Goal: Communication & Community: Connect with others

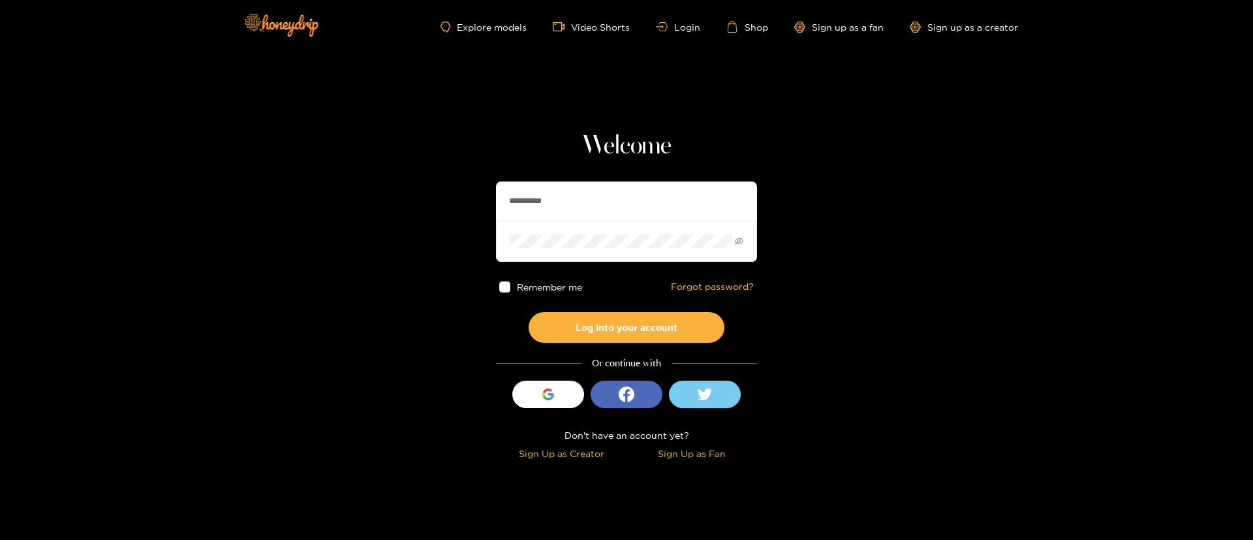
click at [590, 195] on input "**********" at bounding box center [626, 200] width 261 height 39
type input "**********"
click at [622, 335] on button "Log into your account" at bounding box center [627, 327] width 196 height 31
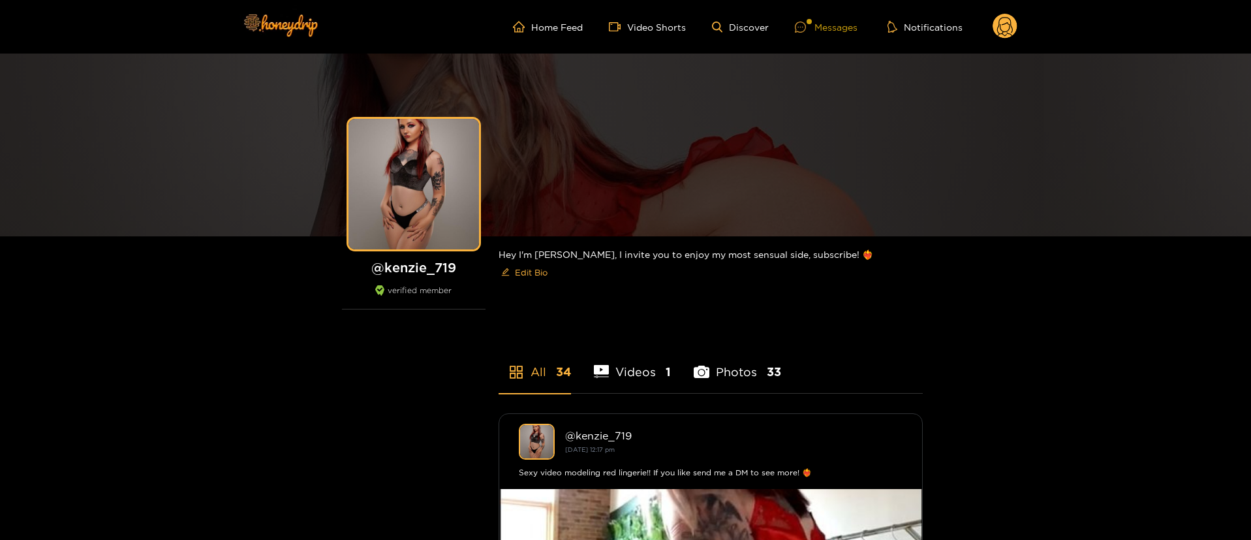
click at [811, 22] on div at bounding box center [809, 21] width 5 height 5
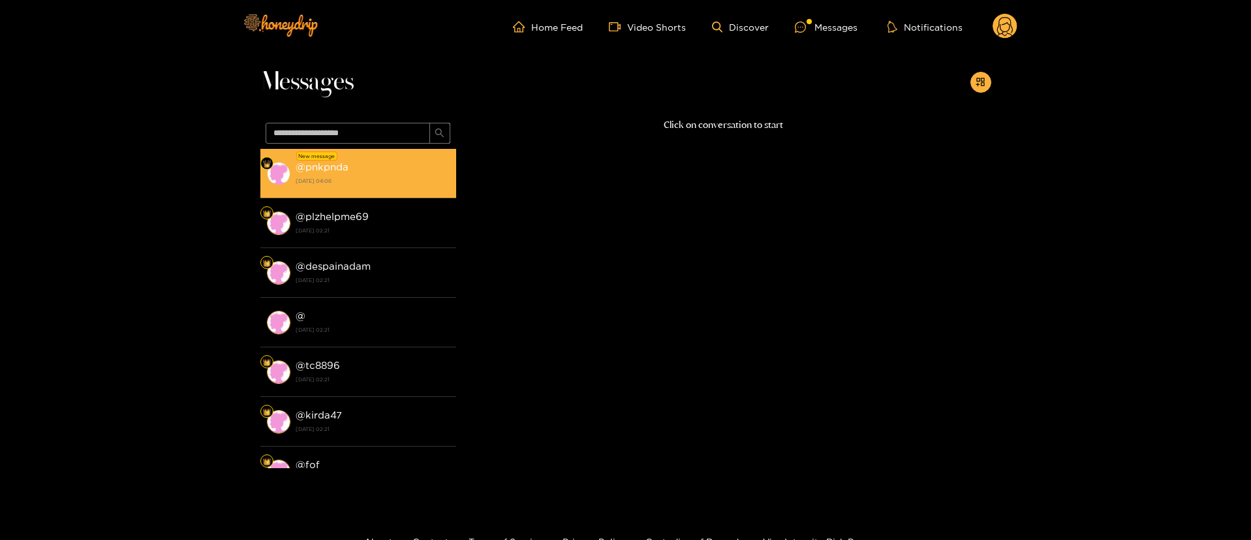
click at [321, 178] on strong "[DATE] 04:06" at bounding box center [373, 181] width 154 height 12
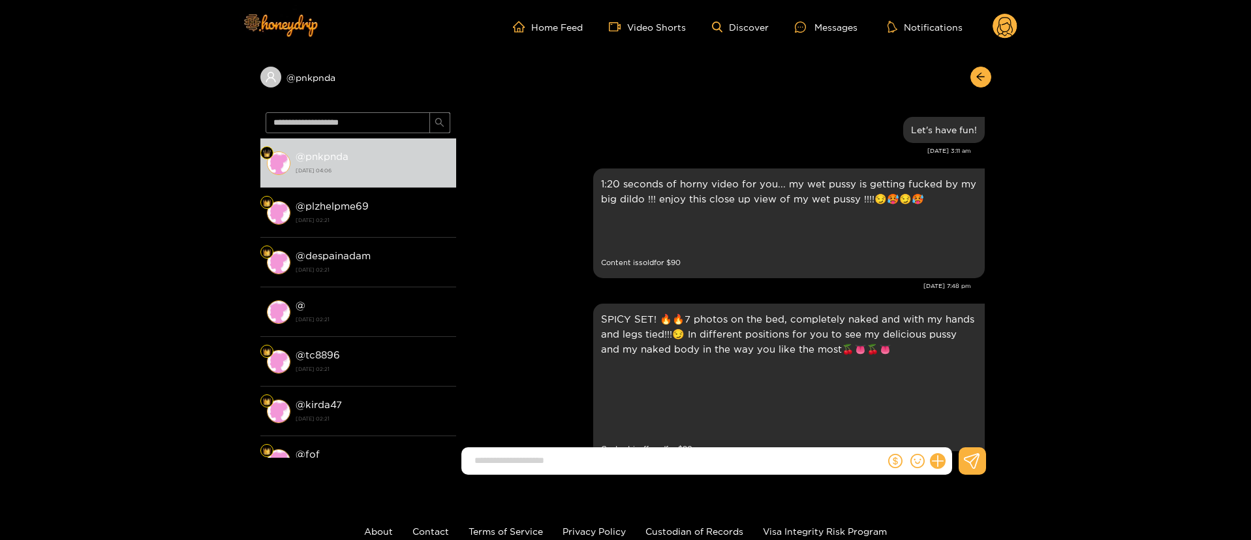
scroll to position [2419, 0]
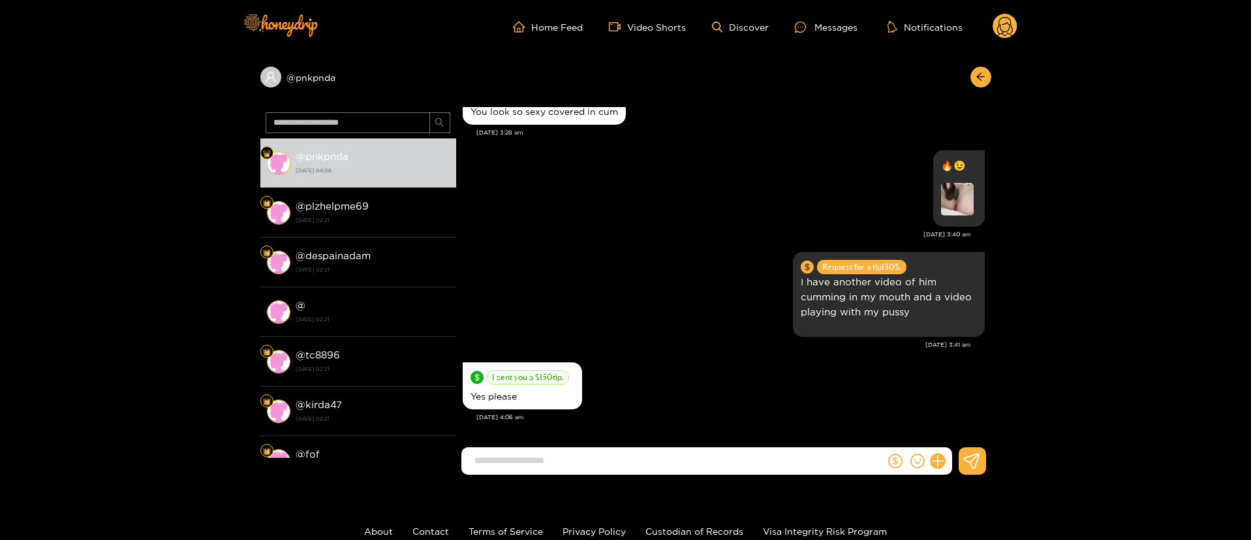
click at [643, 344] on div "[DATE] 3:41 am" at bounding box center [717, 344] width 508 height 9
click at [939, 459] on icon at bounding box center [937, 461] width 15 height 15
click at [573, 217] on div "🔥😉" at bounding box center [724, 188] width 522 height 83
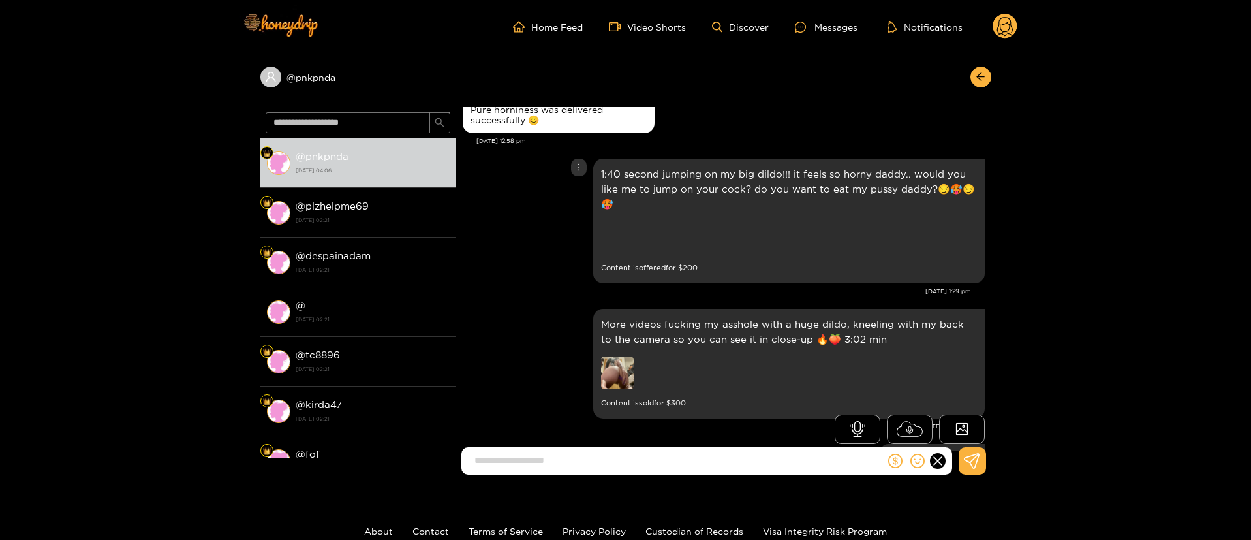
scroll to position [705, 0]
click at [613, 230] on img at bounding box center [617, 236] width 33 height 33
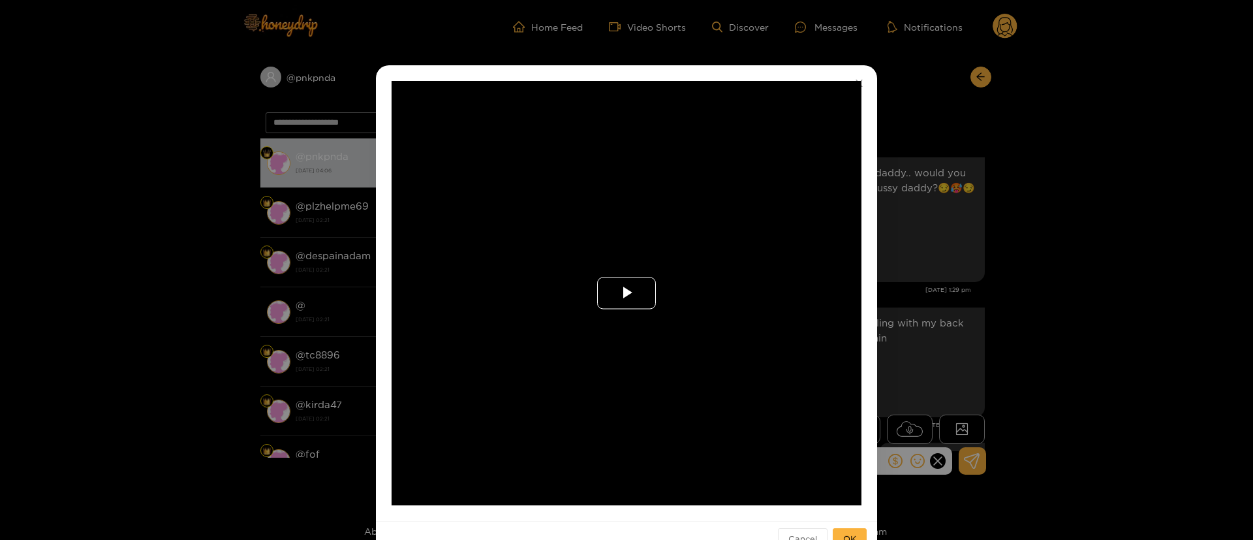
click at [627, 293] on span "Video Player" at bounding box center [627, 293] width 0 height 0
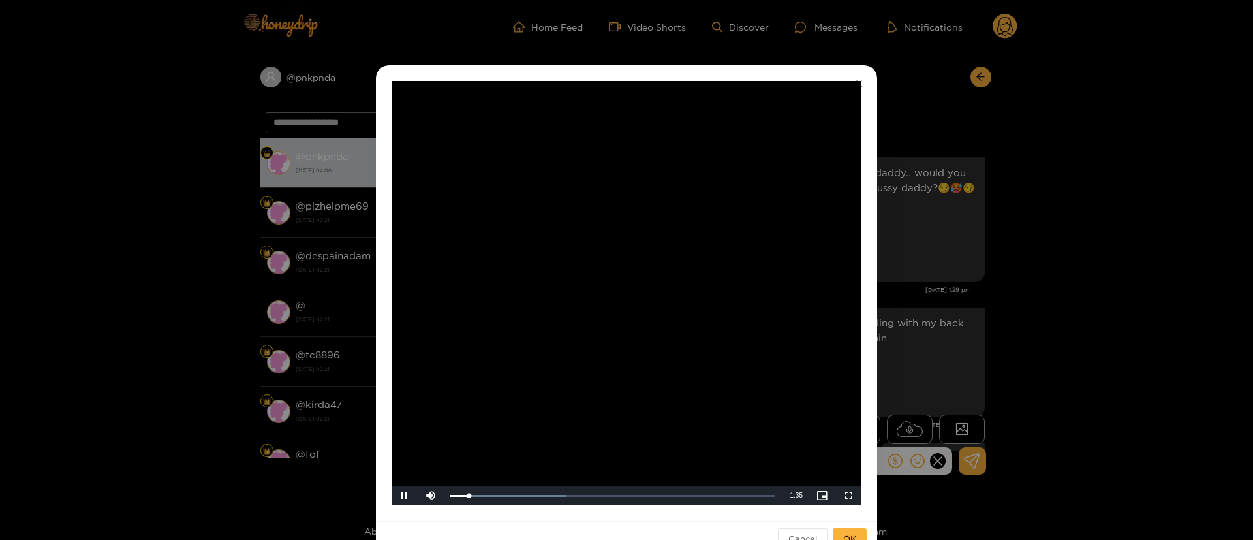
click at [580, 473] on video "Video Player" at bounding box center [627, 293] width 470 height 424
click at [514, 489] on div "Loaded : 39.72% 0:20 0:05" at bounding box center [612, 496] width 337 height 20
click at [578, 345] on video "Video Player" at bounding box center [627, 293] width 470 height 424
click at [614, 499] on div "Loaded : 95.33% 0:51 0:51" at bounding box center [612, 496] width 337 height 20
click at [719, 486] on div "Loaded : 100.00% 1:23 1:23" at bounding box center [612, 496] width 337 height 20
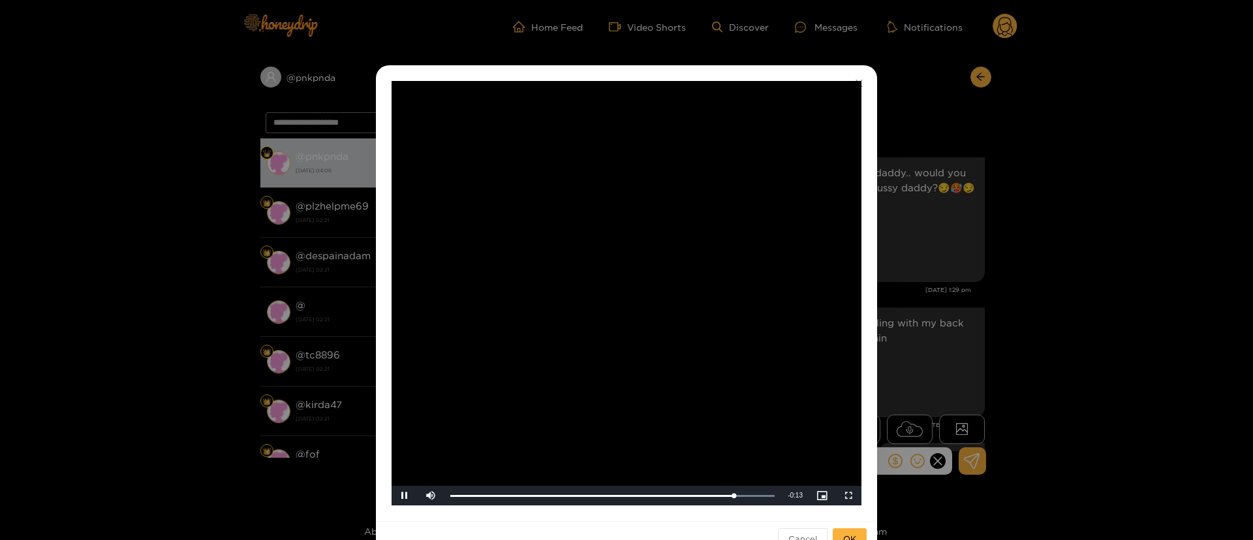
click at [935, 305] on div "**********" at bounding box center [626, 270] width 1253 height 540
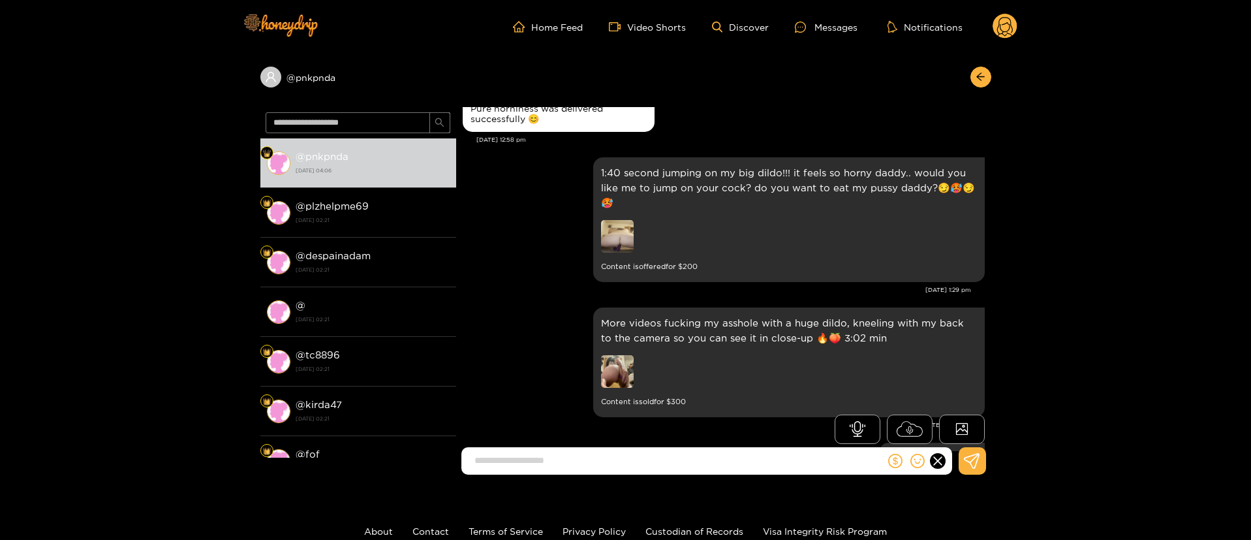
click at [564, 338] on div "More videos fucking my asshole with a huge dildo, kneeling with my back to the …" at bounding box center [724, 362] width 522 height 116
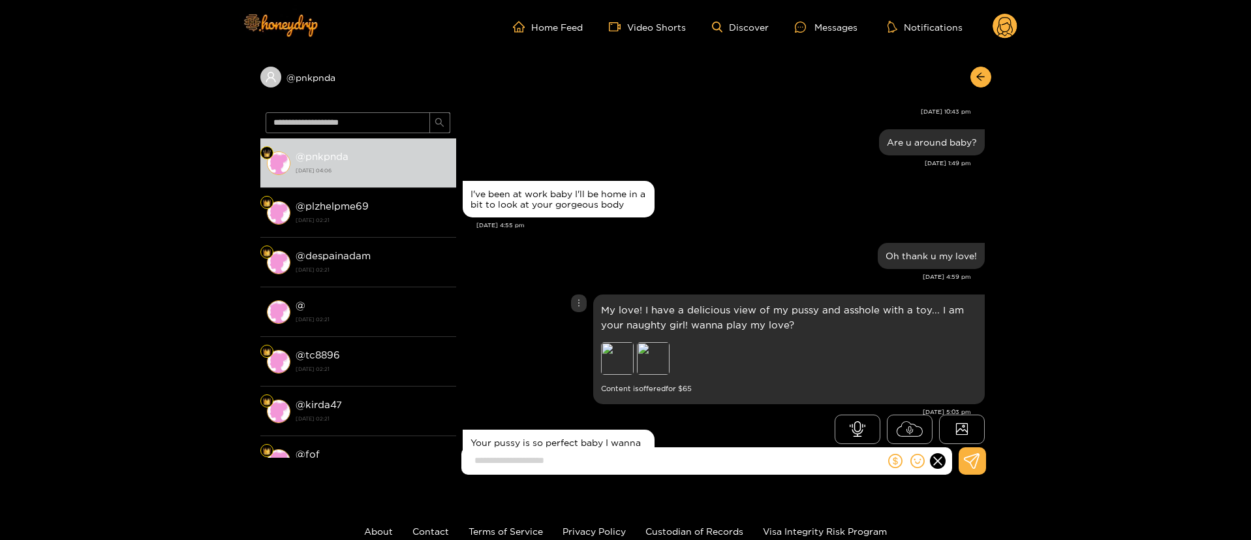
scroll to position [1057, 0]
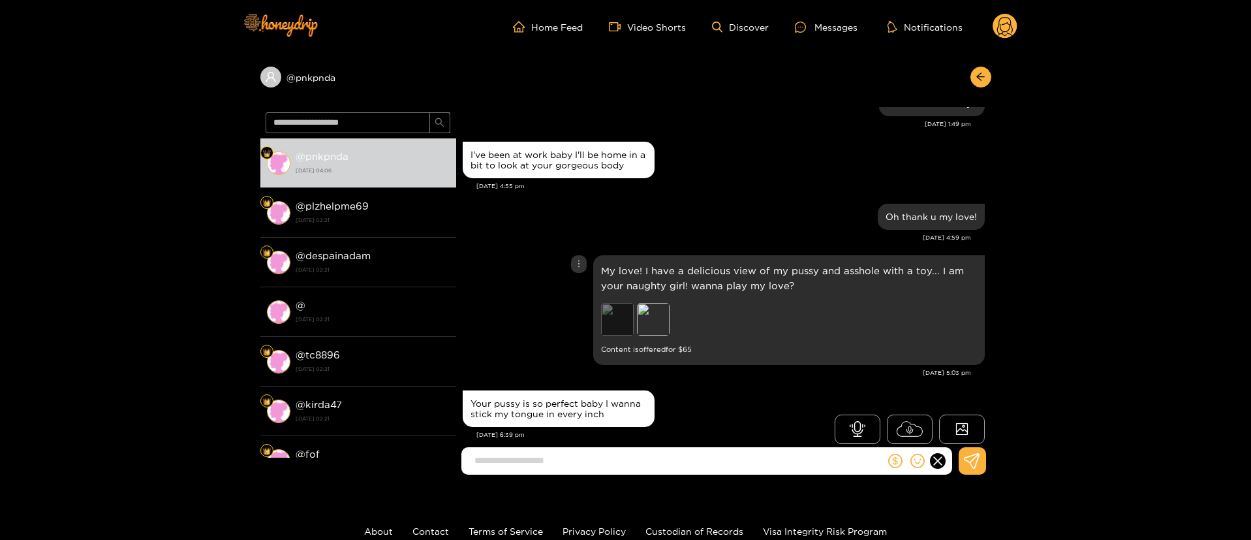
click at [612, 317] on div "Preview" at bounding box center [617, 319] width 33 height 33
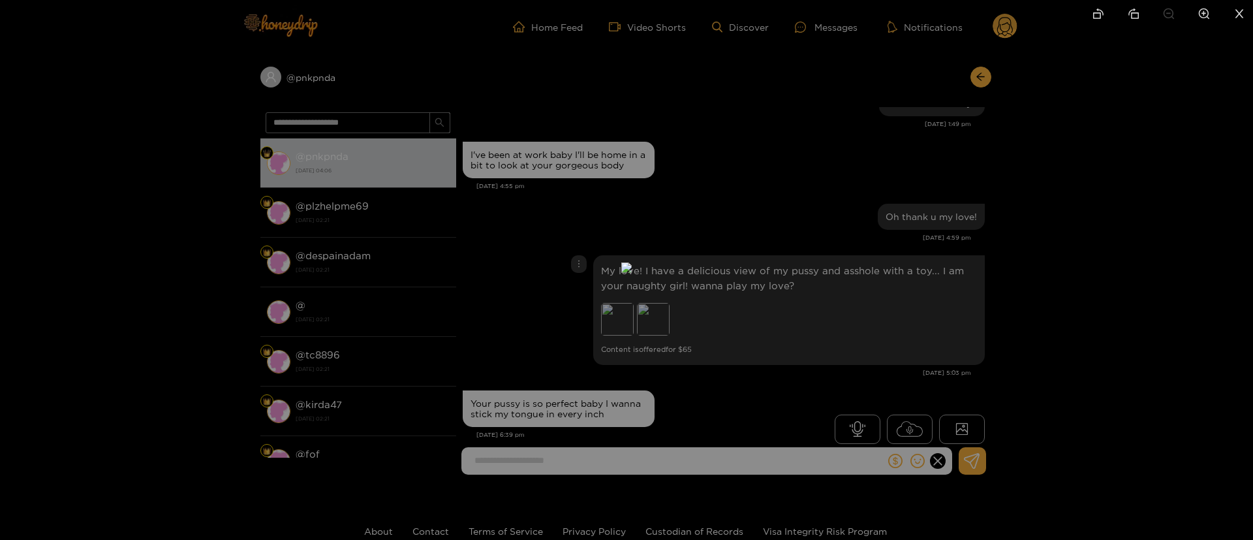
click at [772, 266] on div at bounding box center [626, 270] width 1253 height 540
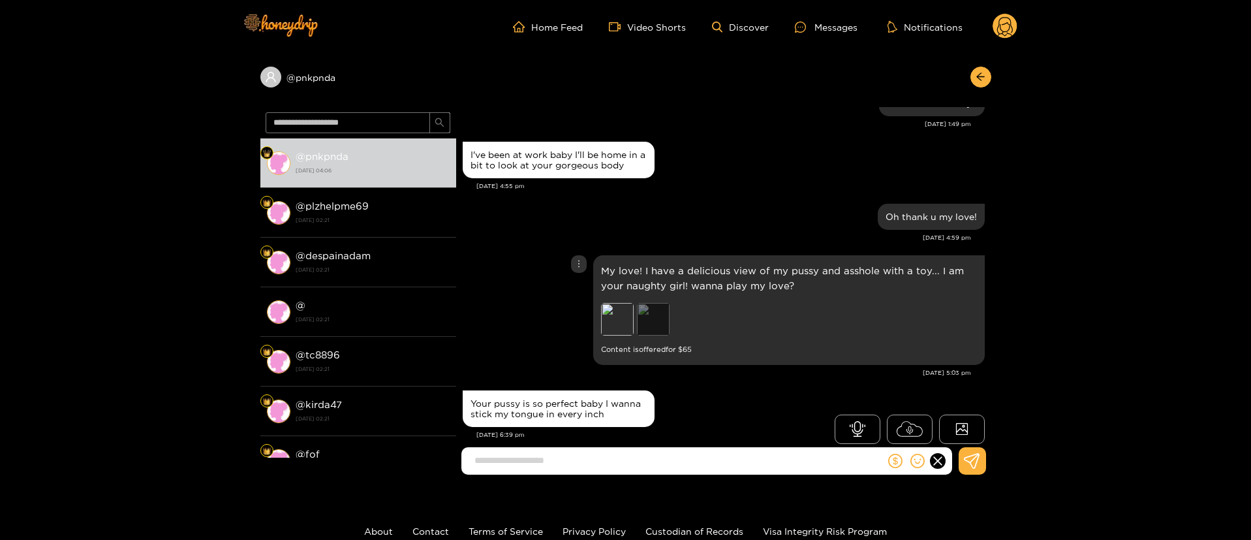
click at [656, 321] on div "Preview" at bounding box center [653, 319] width 33 height 33
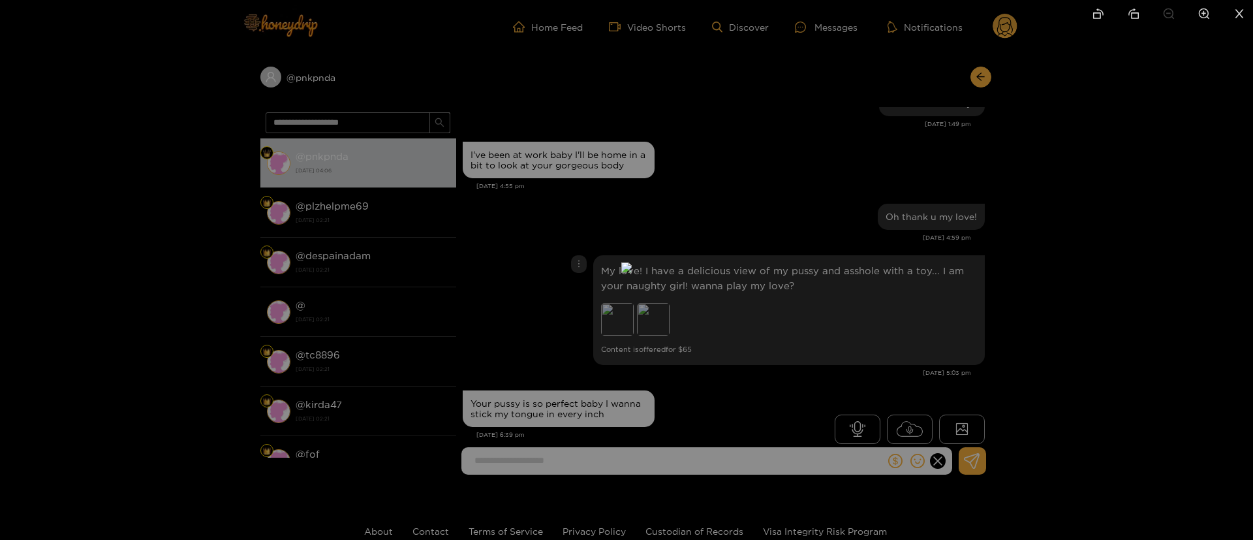
click at [968, 251] on div at bounding box center [626, 270] width 1253 height 540
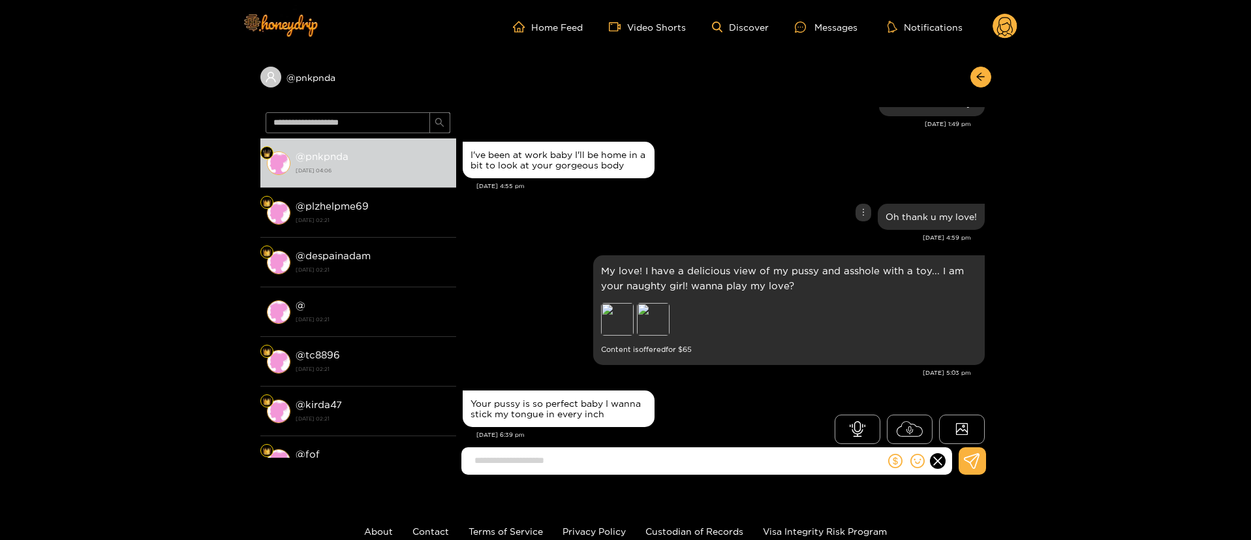
click at [724, 226] on div "Oh thank u my love!" at bounding box center [724, 216] width 522 height 33
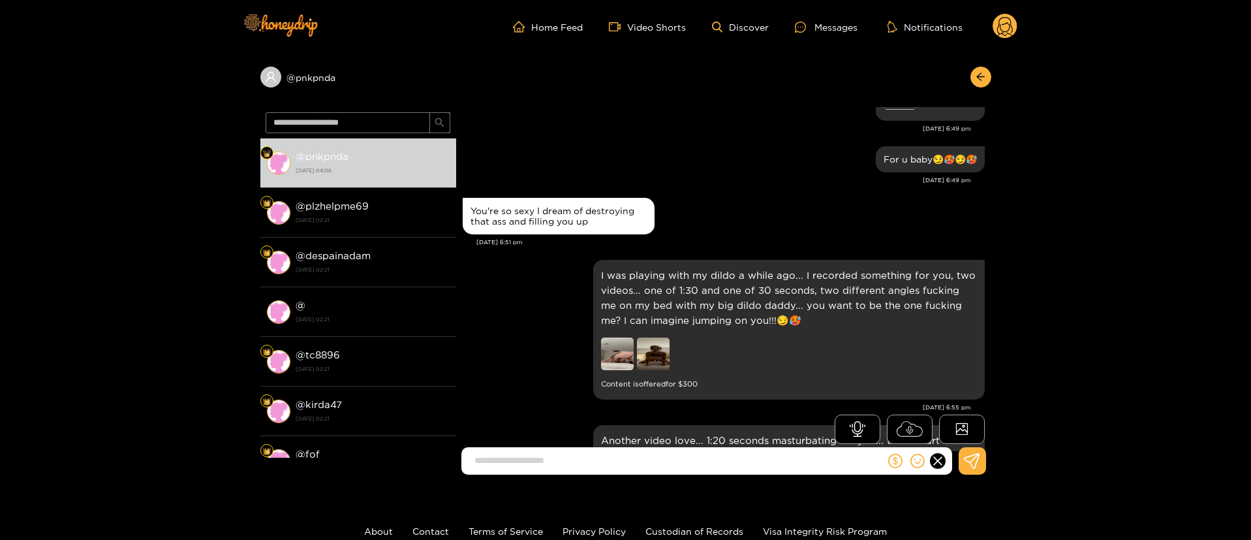
scroll to position [1840, 0]
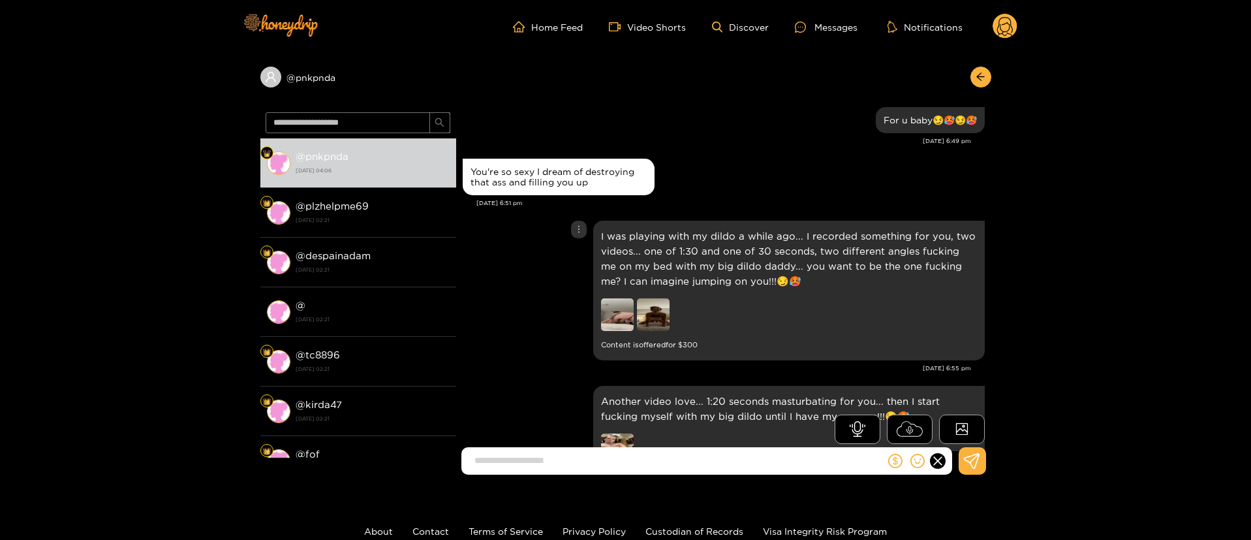
click at [570, 297] on div "I was playing with my dildo a while ago... I recorded something for you, two vi…" at bounding box center [724, 290] width 522 height 146
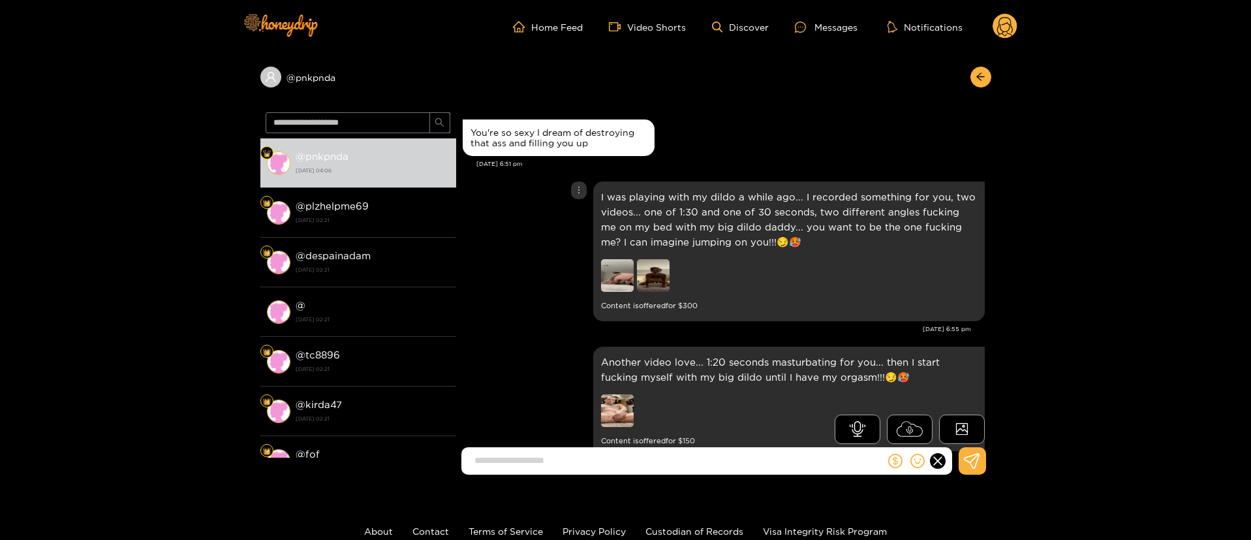
scroll to position [1919, 0]
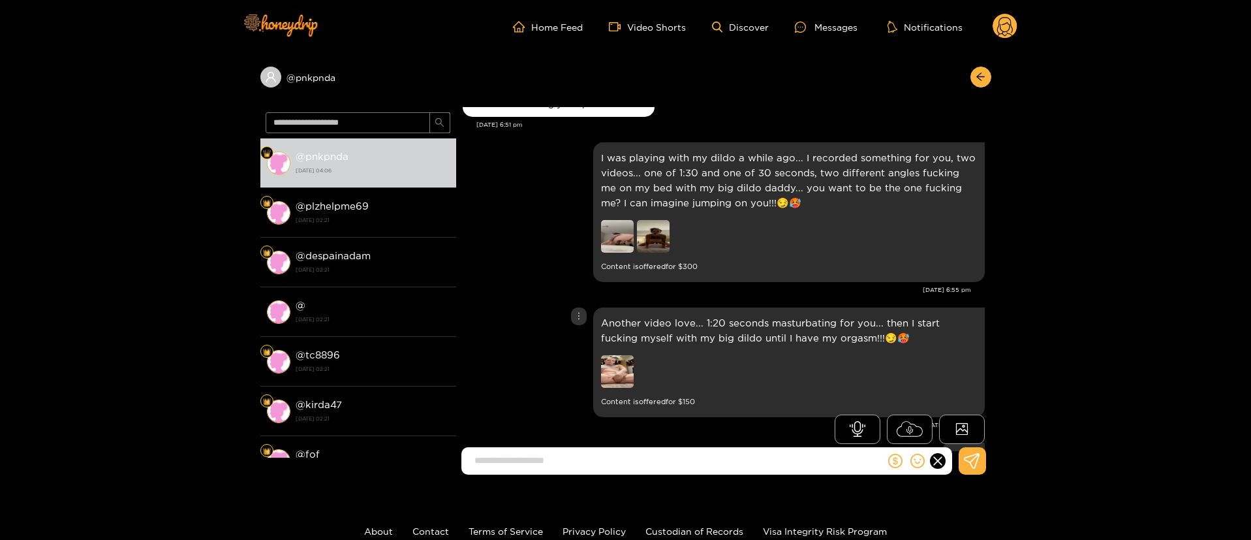
click at [619, 367] on img at bounding box center [617, 371] width 33 height 33
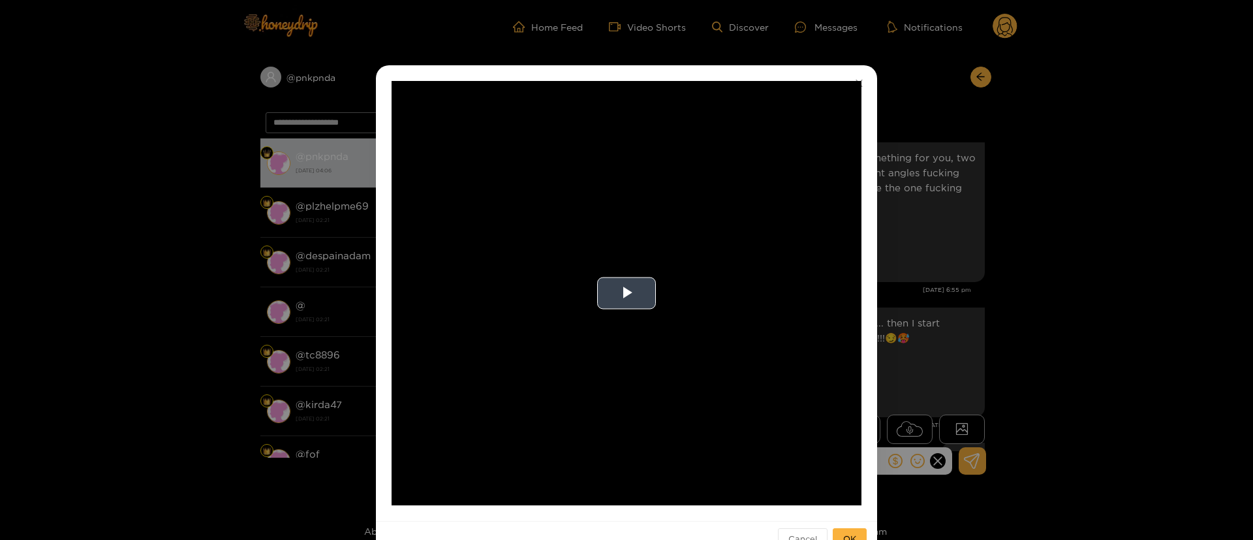
click at [632, 248] on video "Video Player" at bounding box center [627, 293] width 470 height 424
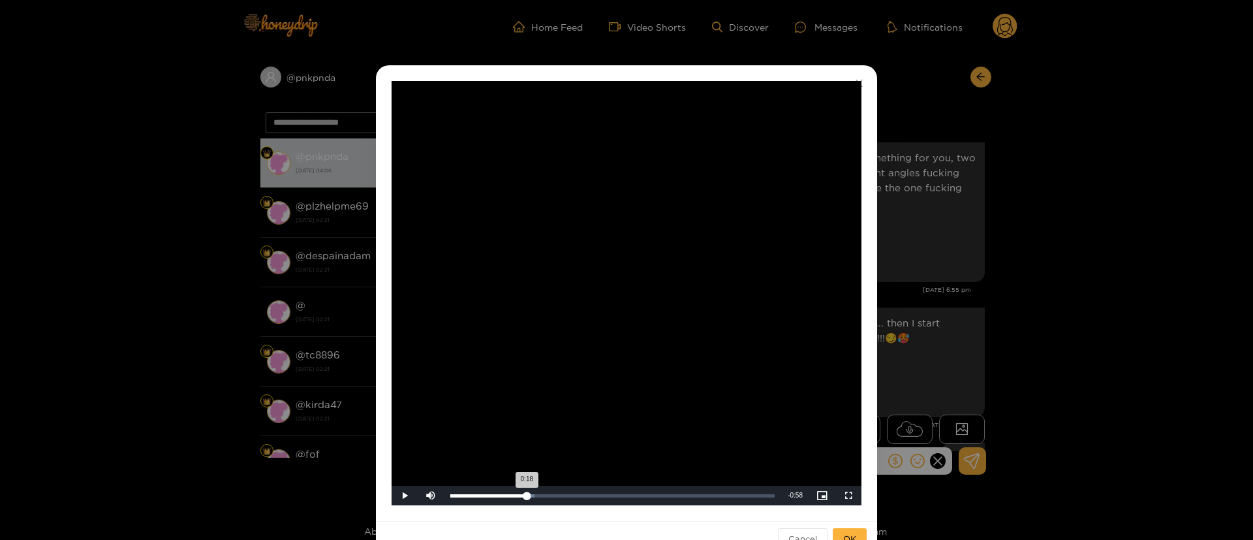
click at [525, 494] on div "Loaded : 25.97% 0:17 0:18" at bounding box center [612, 495] width 324 height 3
click at [590, 501] on div "Loaded : 36.37% 0:33 0:18" at bounding box center [612, 496] width 337 height 20
click at [634, 499] on div "Loaded : 72.77% 0:43 0:35" at bounding box center [612, 496] width 337 height 20
click at [681, 497] on div "Loaded : 100.00% 0:54 0:54" at bounding box center [612, 496] width 337 height 20
click at [1032, 360] on div "**********" at bounding box center [626, 270] width 1253 height 540
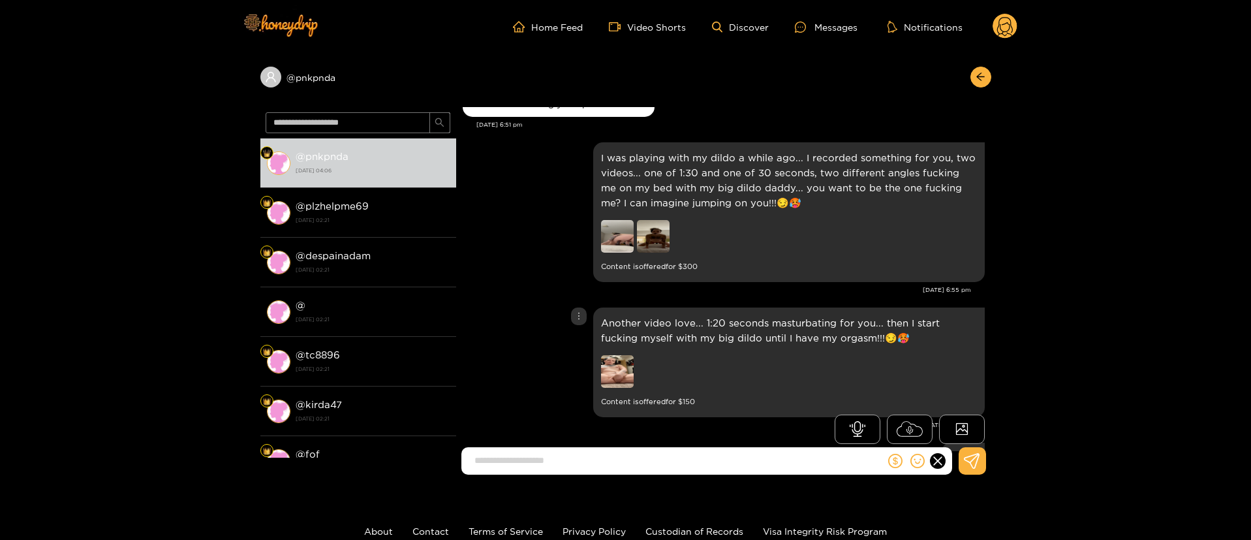
click at [523, 320] on div "Another video love... 1:20 seconds masturbating for you... then I start fucking…" at bounding box center [724, 362] width 522 height 116
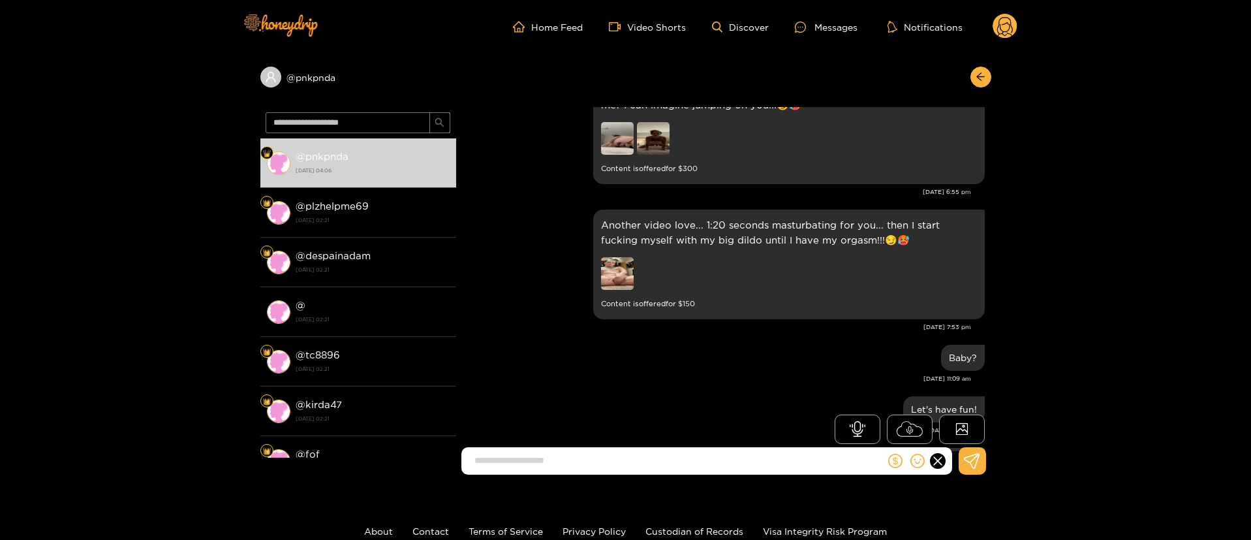
scroll to position [2271, 0]
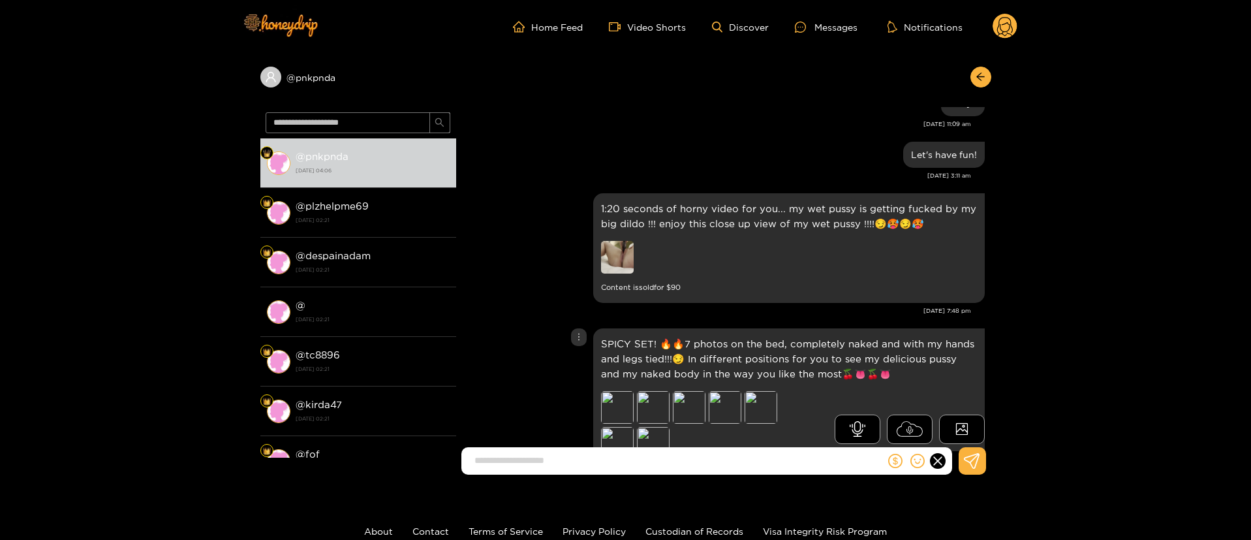
click at [523, 325] on div "SPICY SET! 🔥🔥7 photos on the bed, completely naked and with my hands and legs t…" at bounding box center [724, 408] width 522 height 167
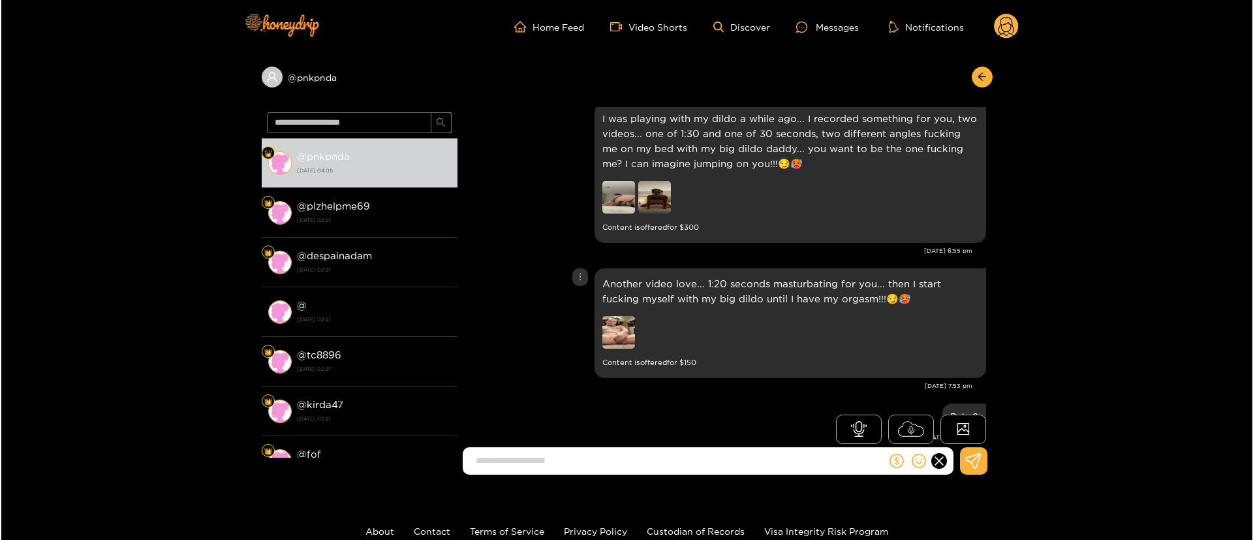
scroll to position [1919, 0]
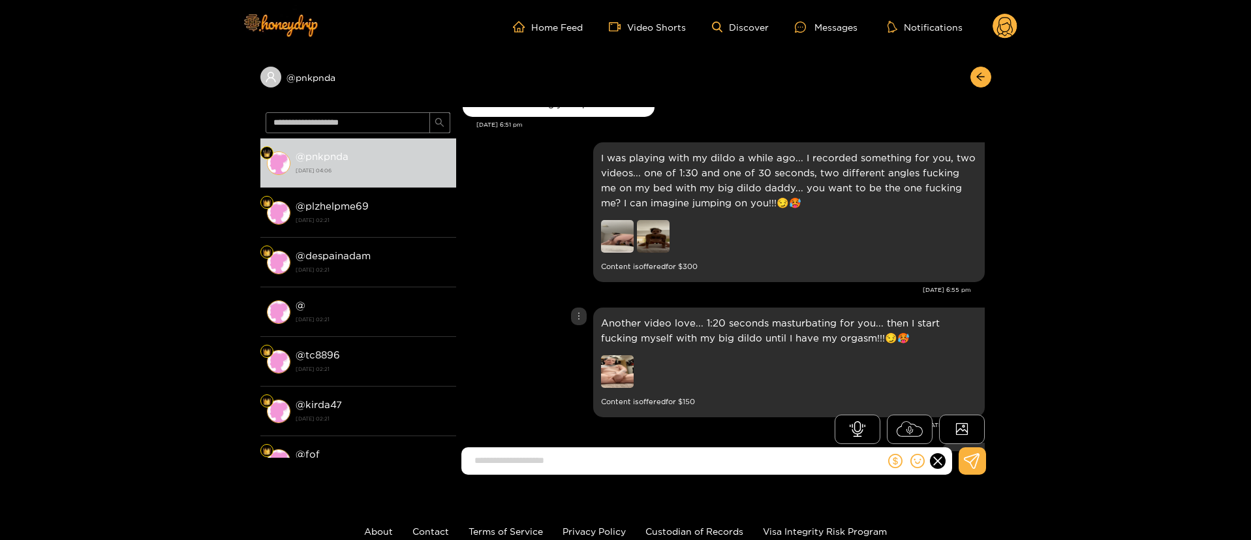
click at [609, 355] on img at bounding box center [617, 371] width 33 height 33
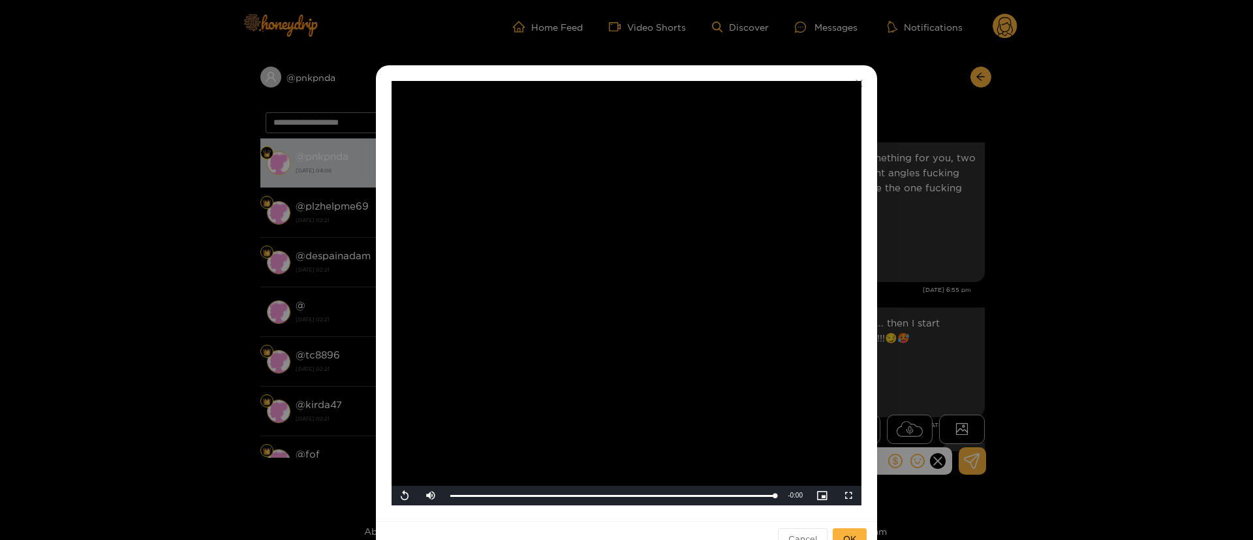
click at [921, 330] on div "**********" at bounding box center [626, 270] width 1253 height 540
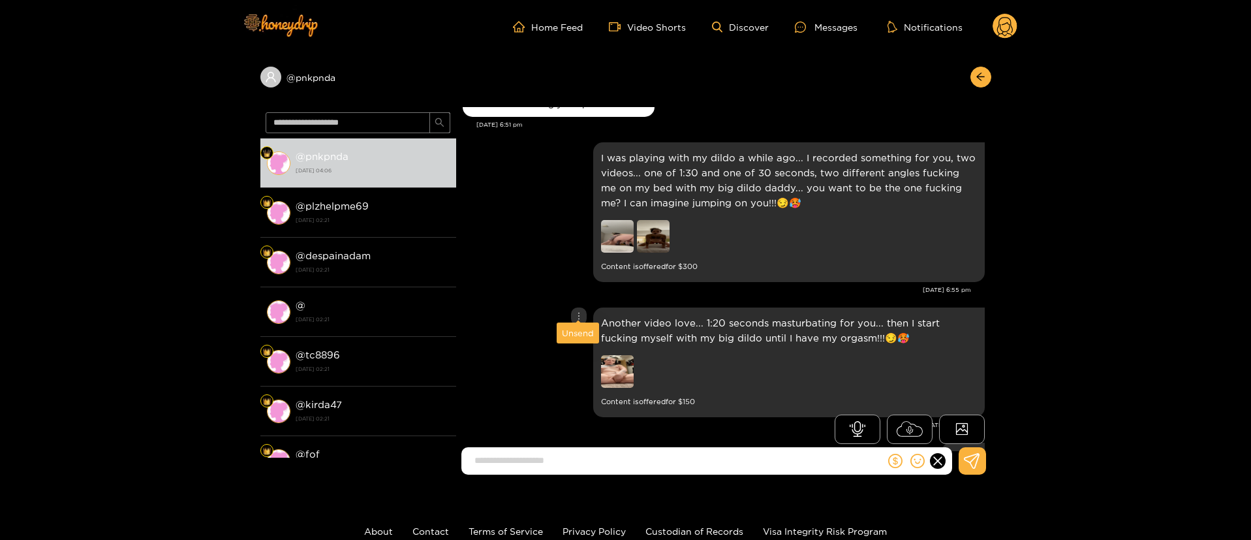
click at [571, 312] on div "Another video love... 1:20 seconds masturbating for you... then I start fucking…" at bounding box center [724, 362] width 522 height 116
click at [579, 311] on div at bounding box center [579, 316] width 16 height 18
click at [579, 330] on div "Unsend" at bounding box center [578, 332] width 32 height 13
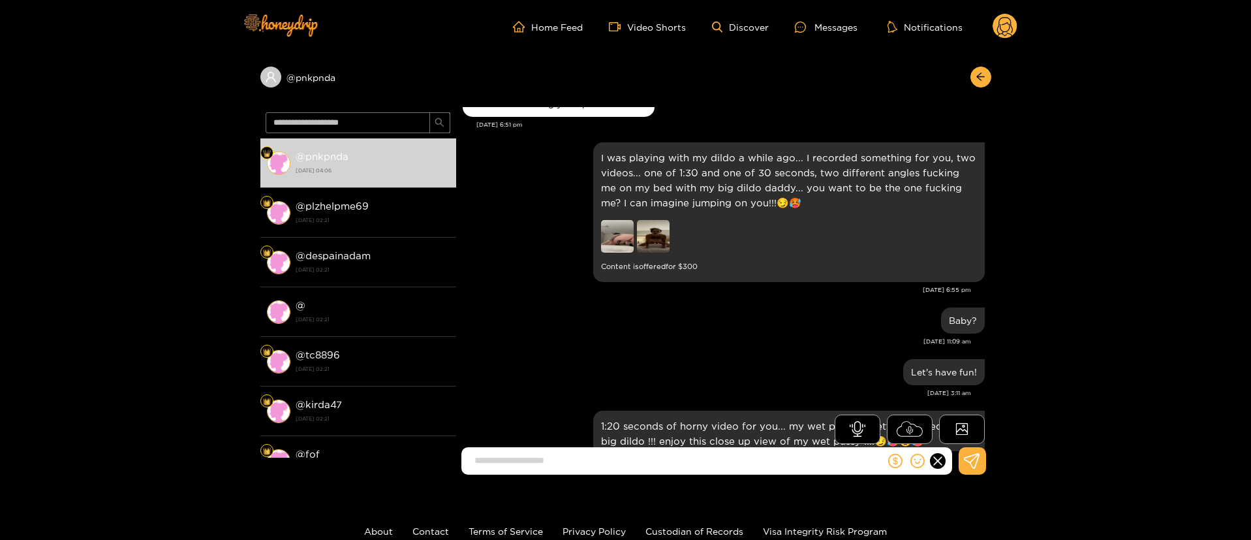
click at [709, 337] on div "[DATE] 11:09 am" at bounding box center [717, 341] width 508 height 9
click at [963, 426] on icon at bounding box center [961, 428] width 13 height 13
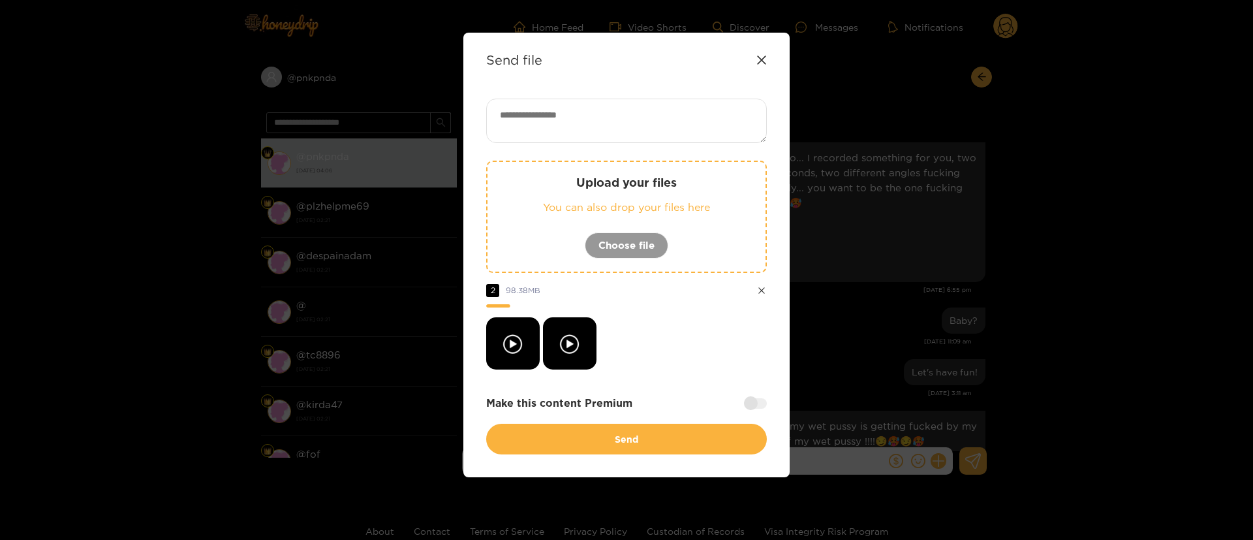
click at [687, 351] on div at bounding box center [626, 343] width 281 height 52
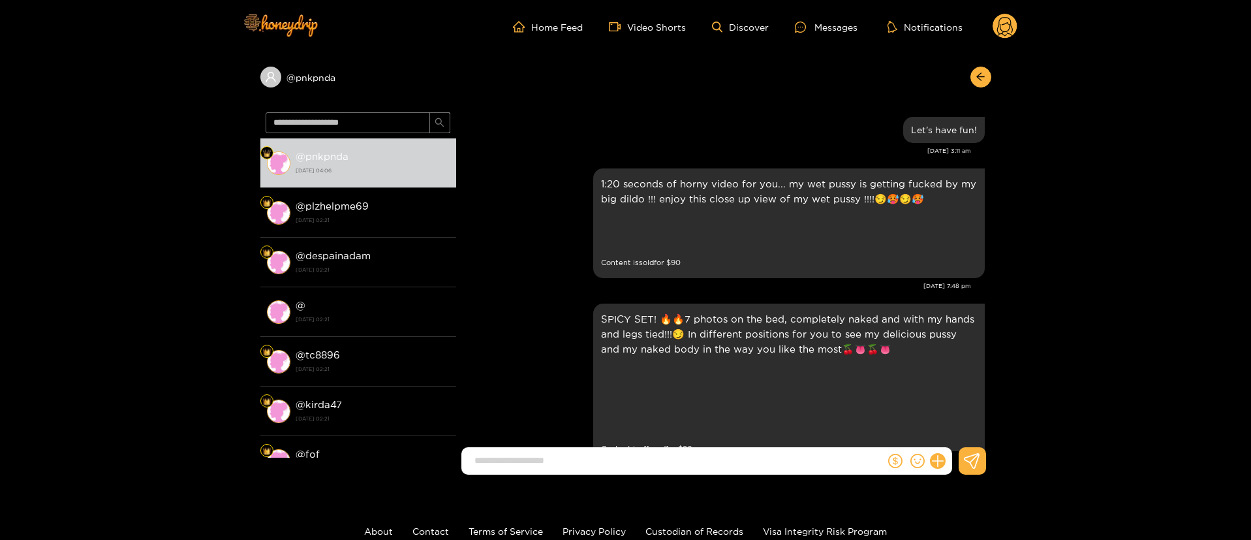
scroll to position [2419, 0]
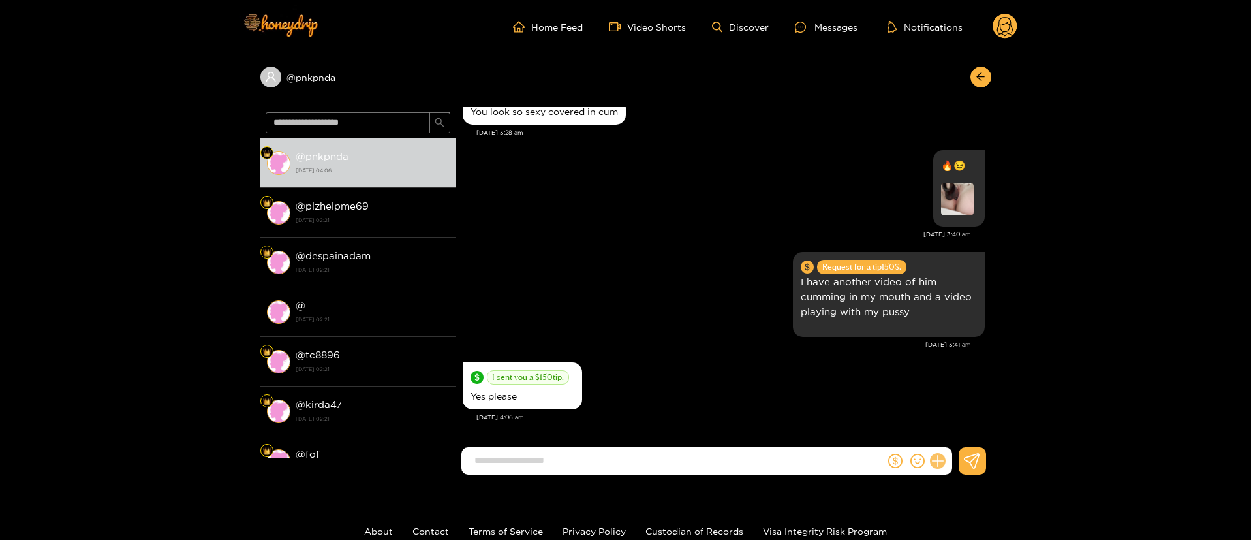
click at [932, 460] on icon at bounding box center [937, 461] width 15 height 15
click at [959, 435] on button at bounding box center [962, 428] width 46 height 29
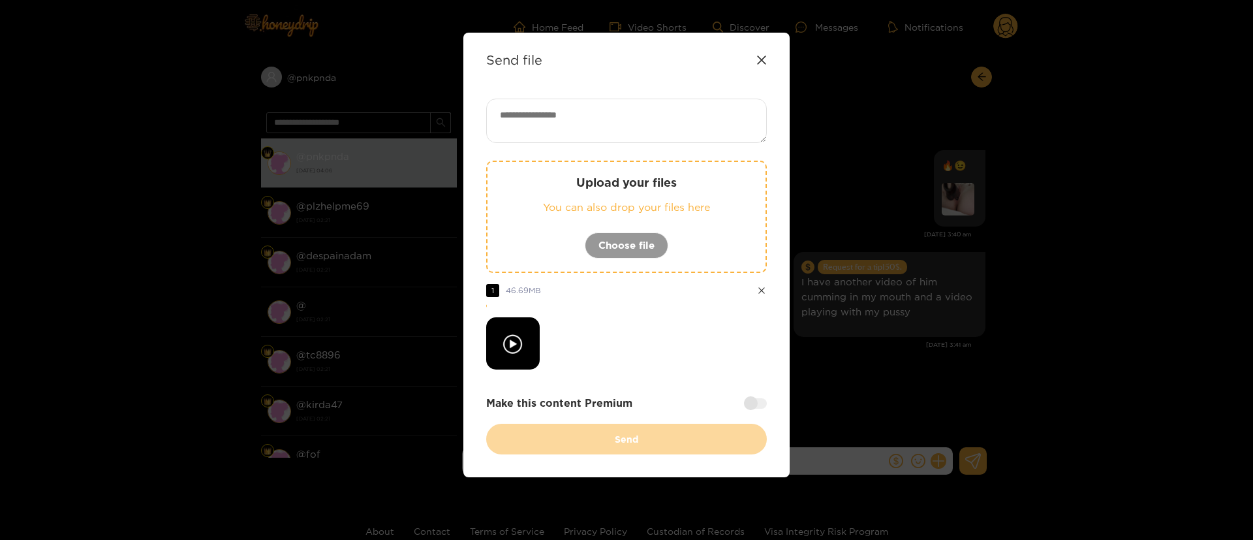
click at [634, 368] on div at bounding box center [626, 343] width 281 height 52
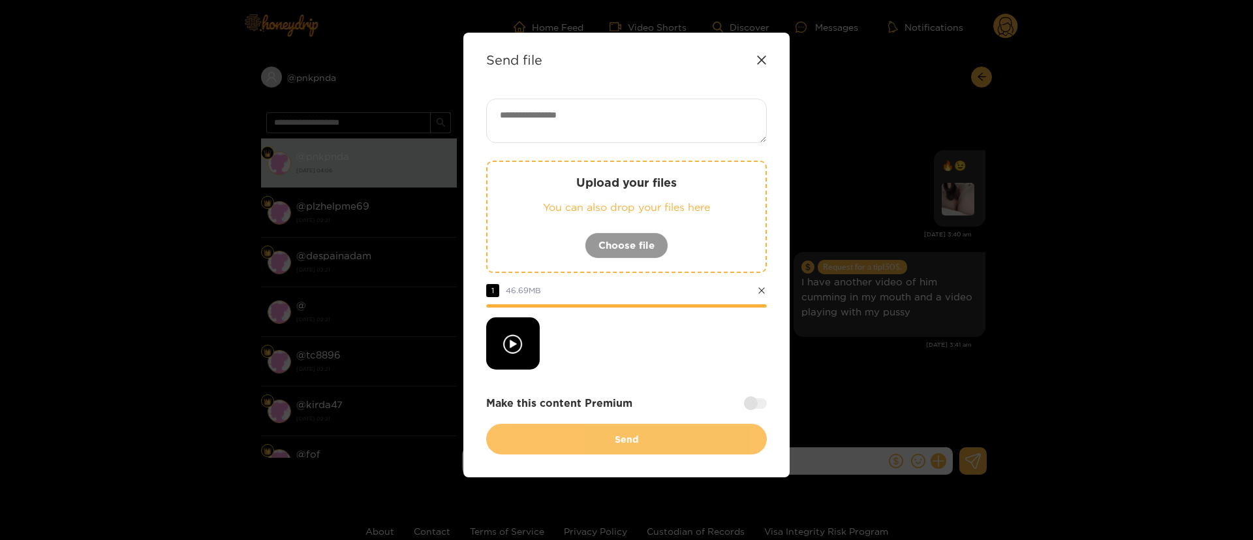
click at [630, 437] on button "Send" at bounding box center [626, 439] width 281 height 31
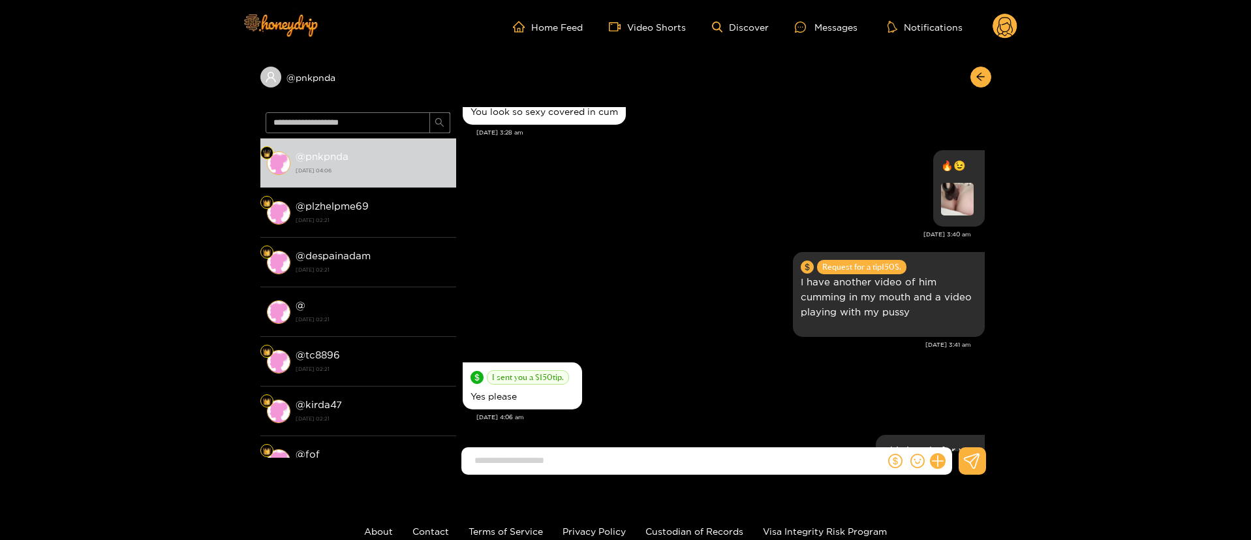
scroll to position [2520, 0]
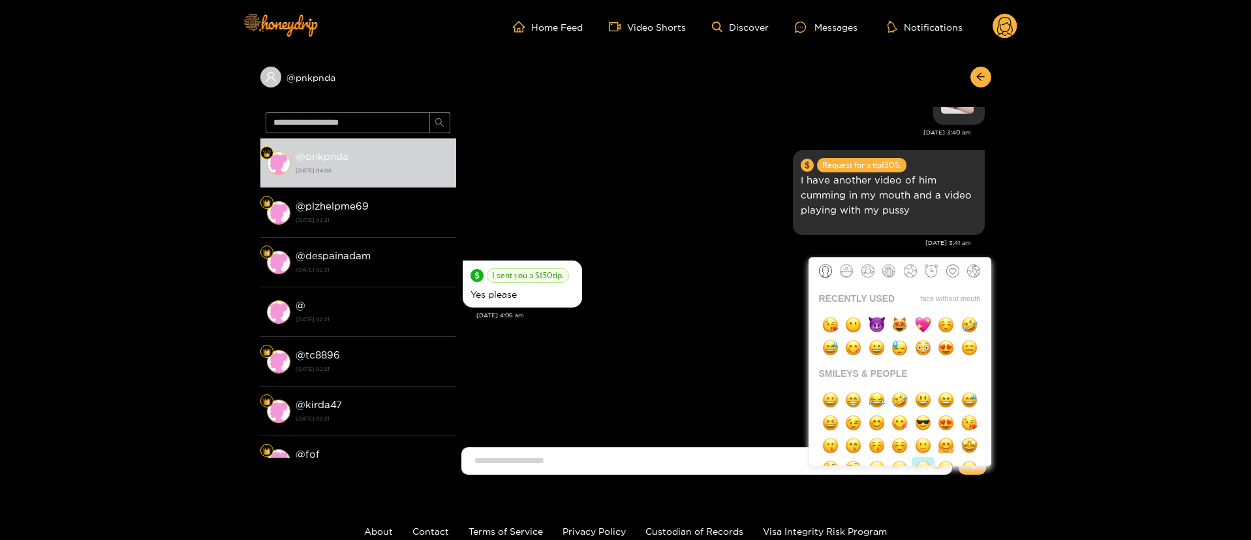
click at [932, 461] on button "button" at bounding box center [923, 468] width 23 height 23
type input "**"
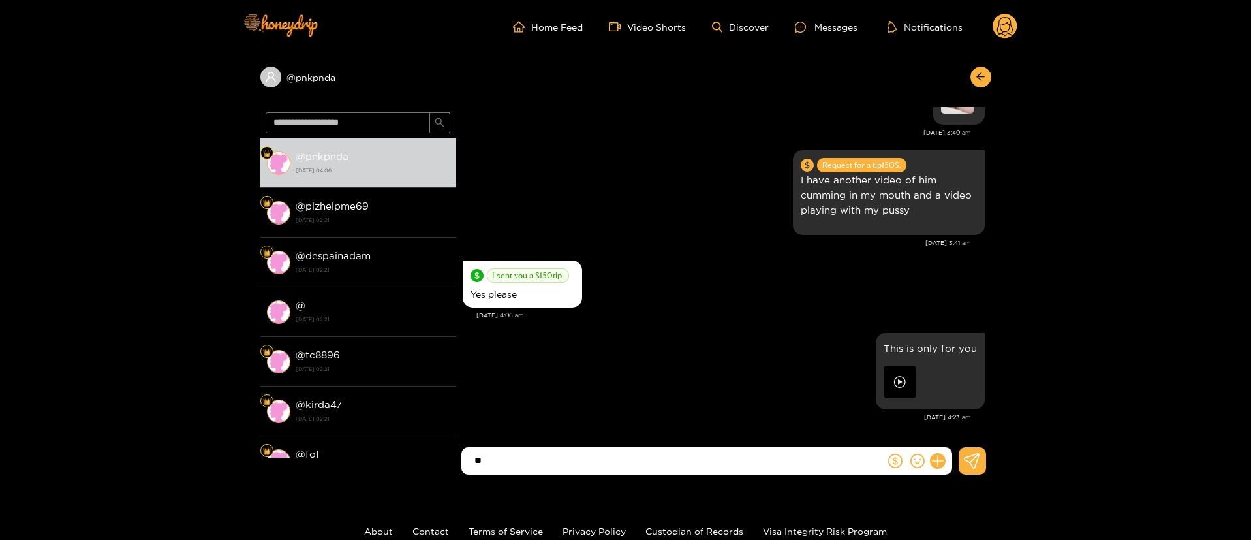
click at [813, 463] on input "**" at bounding box center [676, 461] width 417 height 22
click at [939, 463] on icon at bounding box center [937, 461] width 15 height 15
click at [959, 428] on icon at bounding box center [961, 428] width 13 height 13
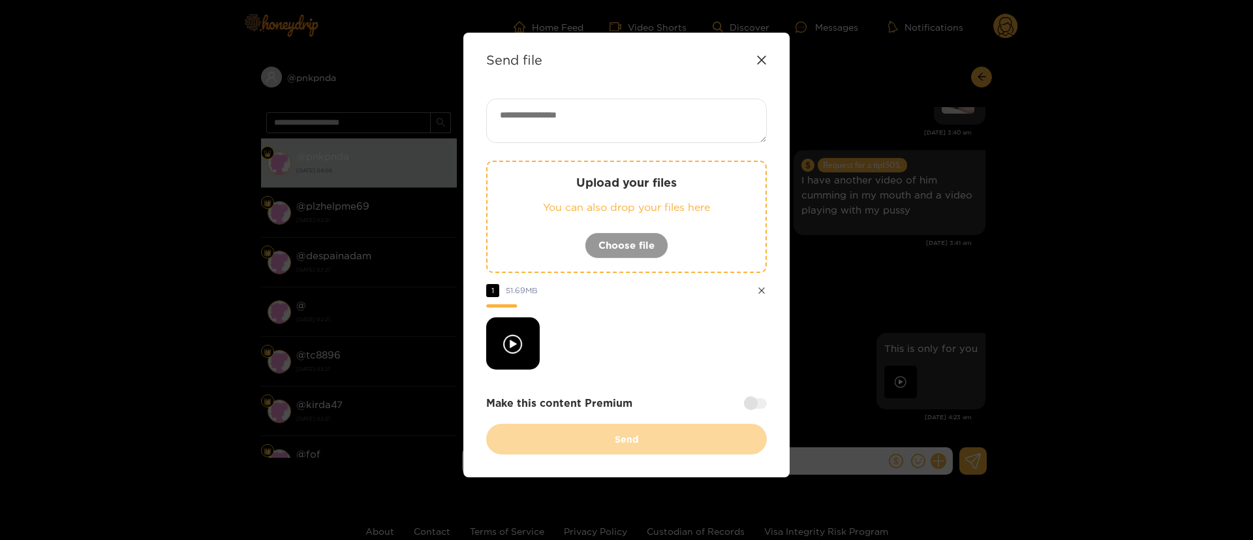
click at [621, 362] on div at bounding box center [626, 343] width 281 height 52
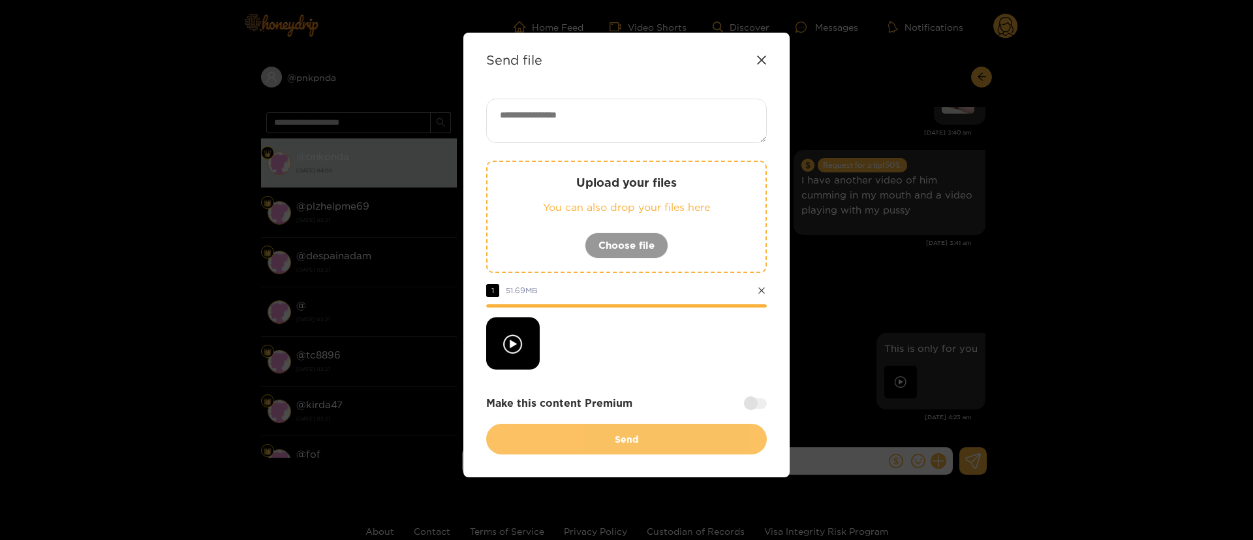
click at [634, 442] on button "Send" at bounding box center [626, 439] width 281 height 31
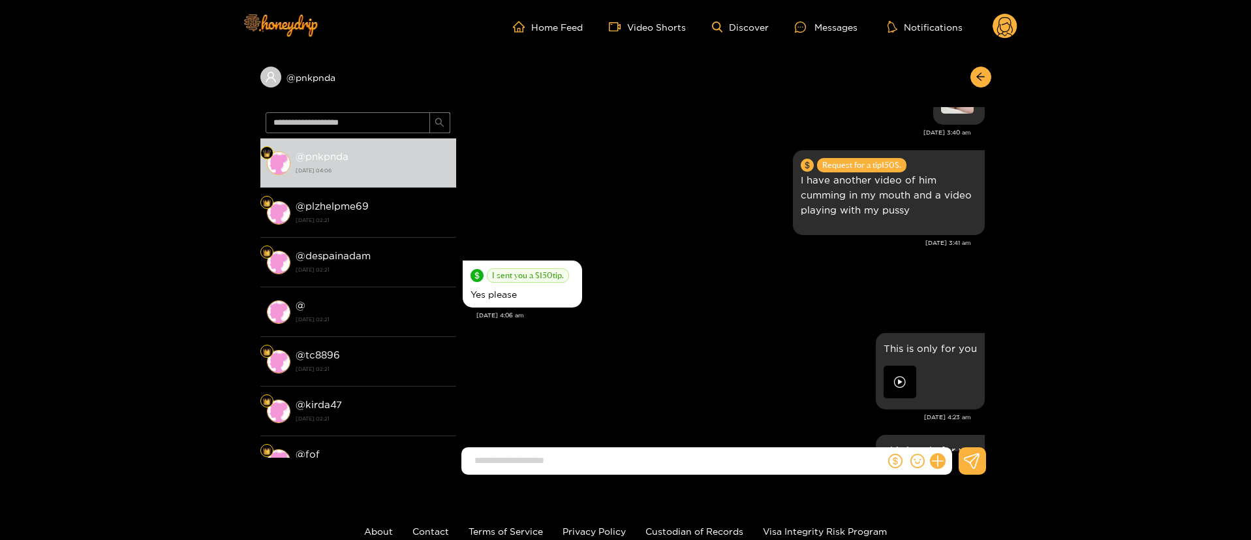
scroll to position [2622, 0]
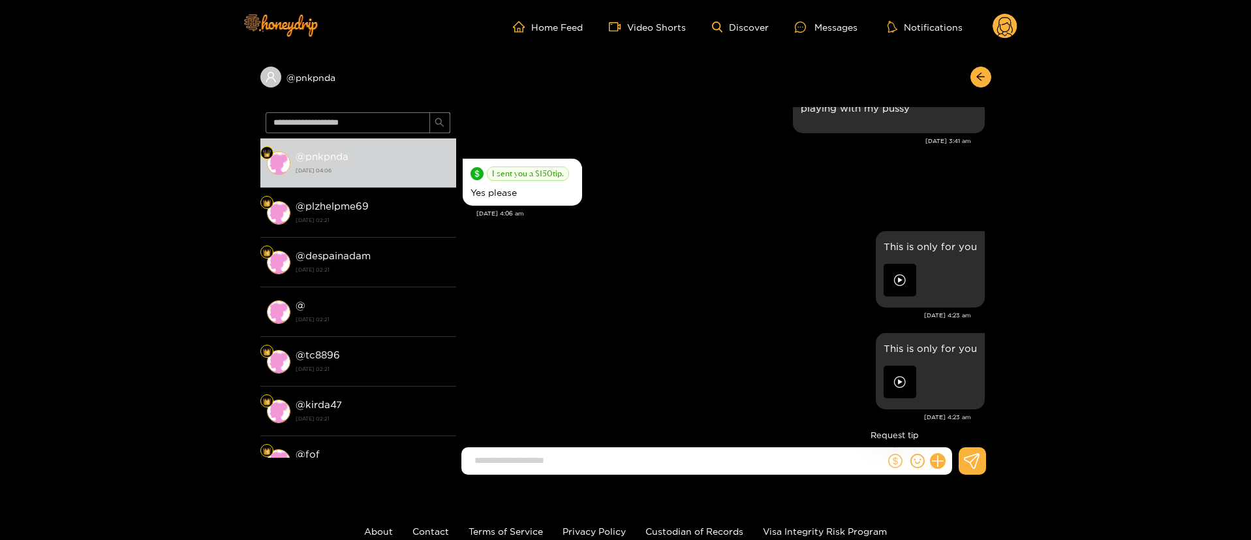
click at [896, 456] on icon "dollar" at bounding box center [895, 461] width 14 height 14
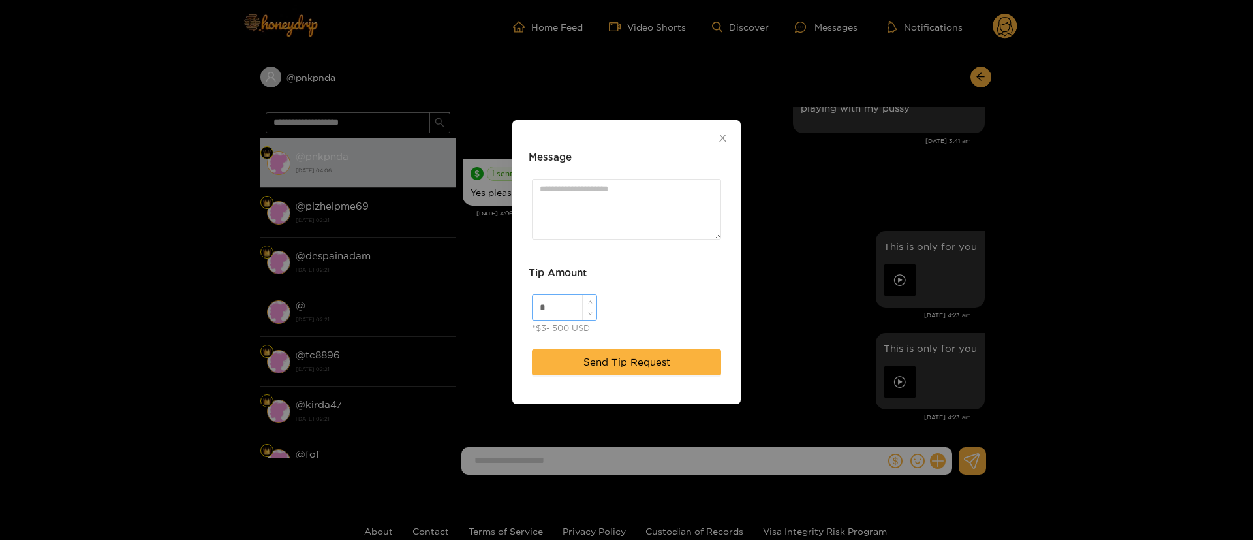
click at [548, 297] on div "* *$3- 500 USD" at bounding box center [627, 315] width 196 height 48
click at [548, 297] on input "*" at bounding box center [565, 307] width 64 height 25
type input "***"
click at [568, 208] on textarea "Message" at bounding box center [626, 209] width 189 height 61
paste textarea "****"
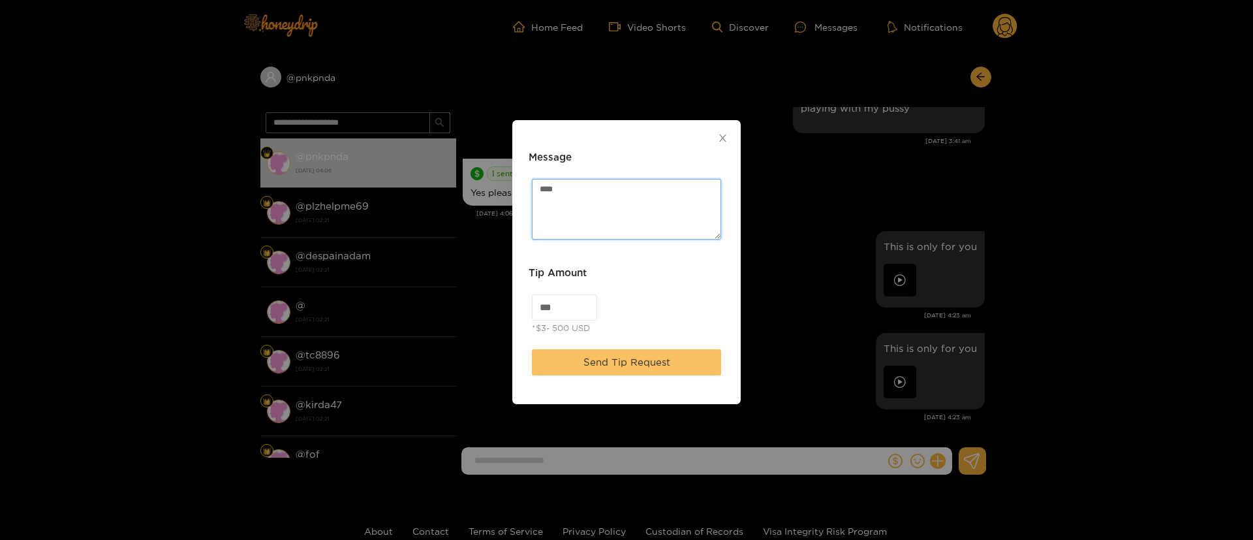
type textarea "****"
click at [649, 365] on span "Send Tip Request" at bounding box center [626, 362] width 87 height 16
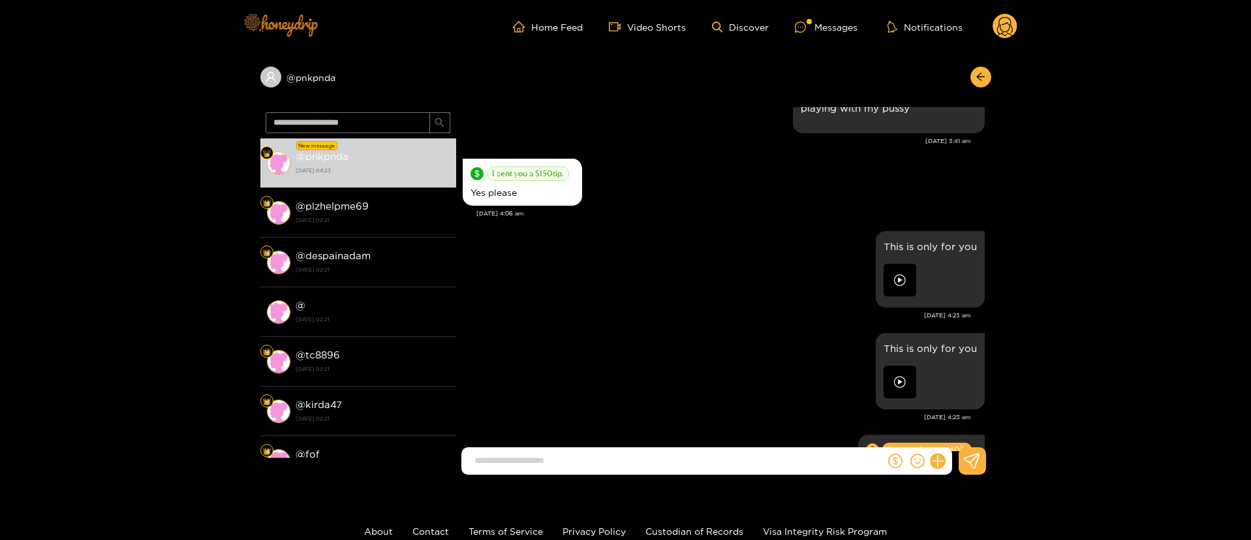
scroll to position [2702, 0]
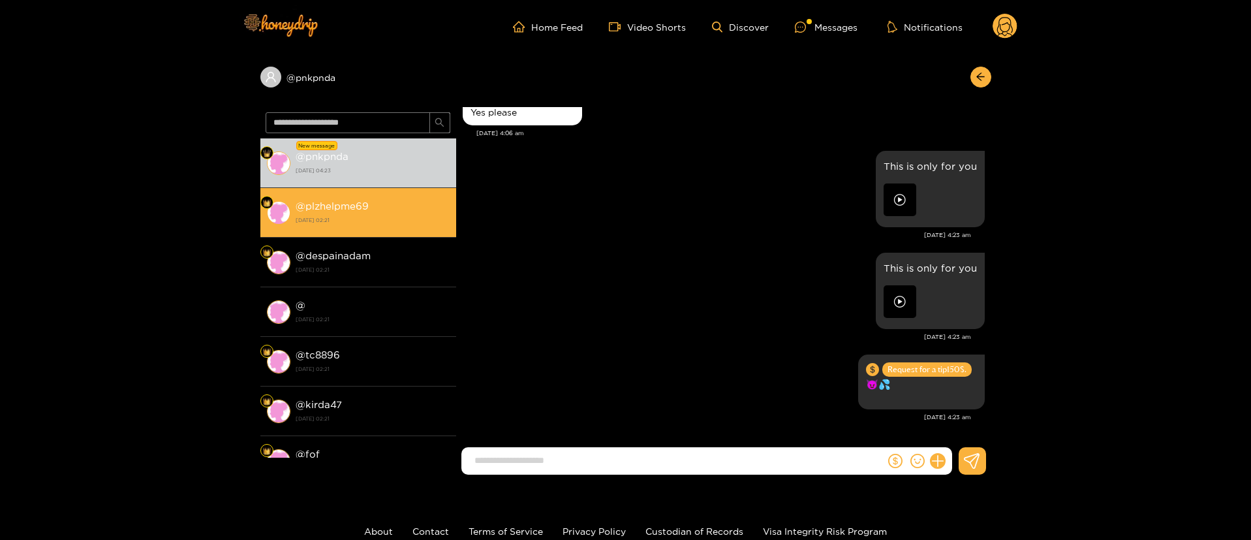
click at [347, 208] on strong "@ plzhelpme69" at bounding box center [332, 205] width 73 height 11
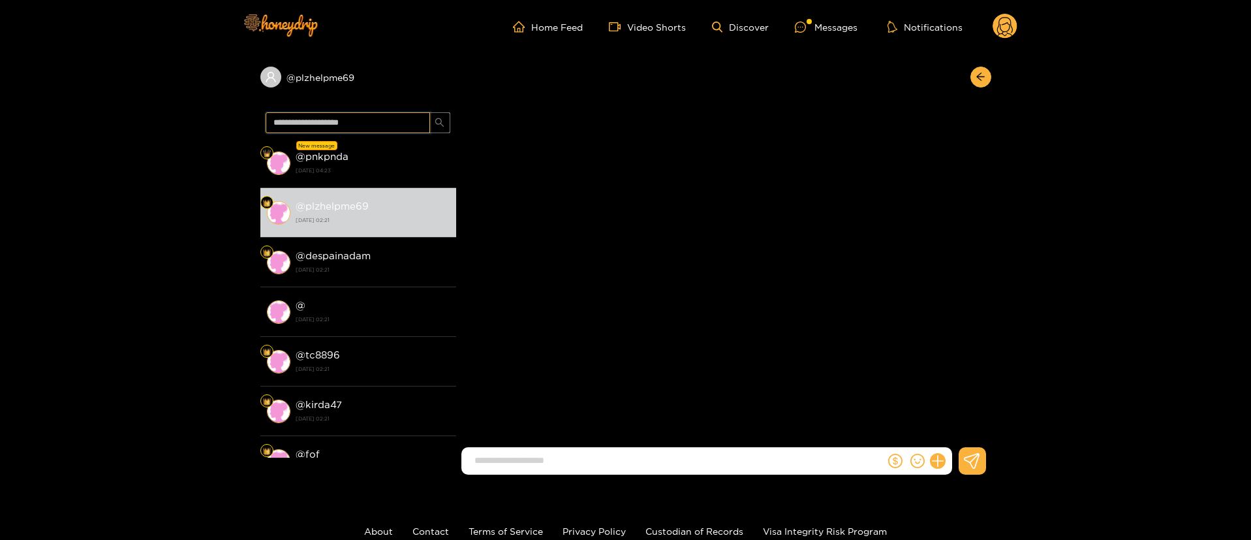
click at [396, 122] on input "text" at bounding box center [348, 122] width 164 height 21
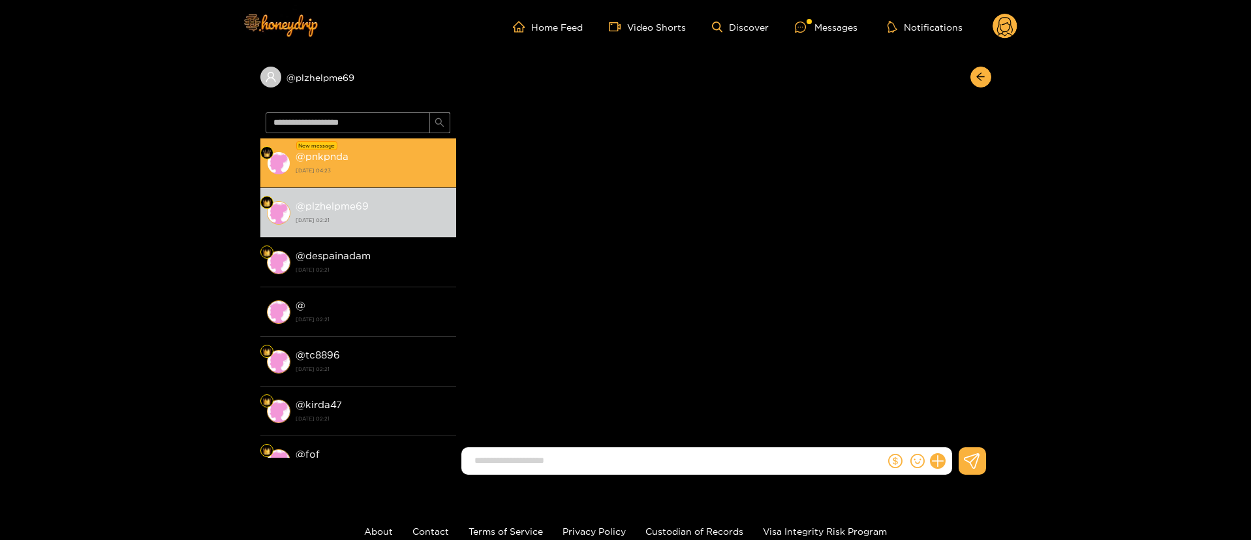
click at [393, 138] on li "New message @ pnkpnda 4 October 2025 04:23" at bounding box center [358, 163] width 196 height 50
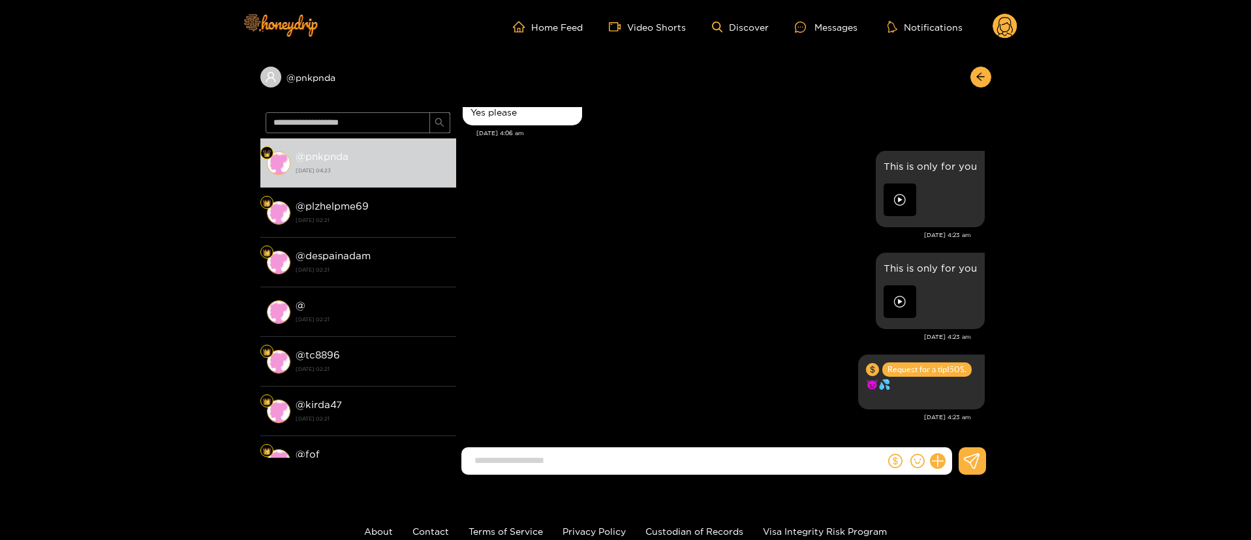
scroll to position [2330, 0]
click at [1001, 25] on circle at bounding box center [1005, 26] width 25 height 25
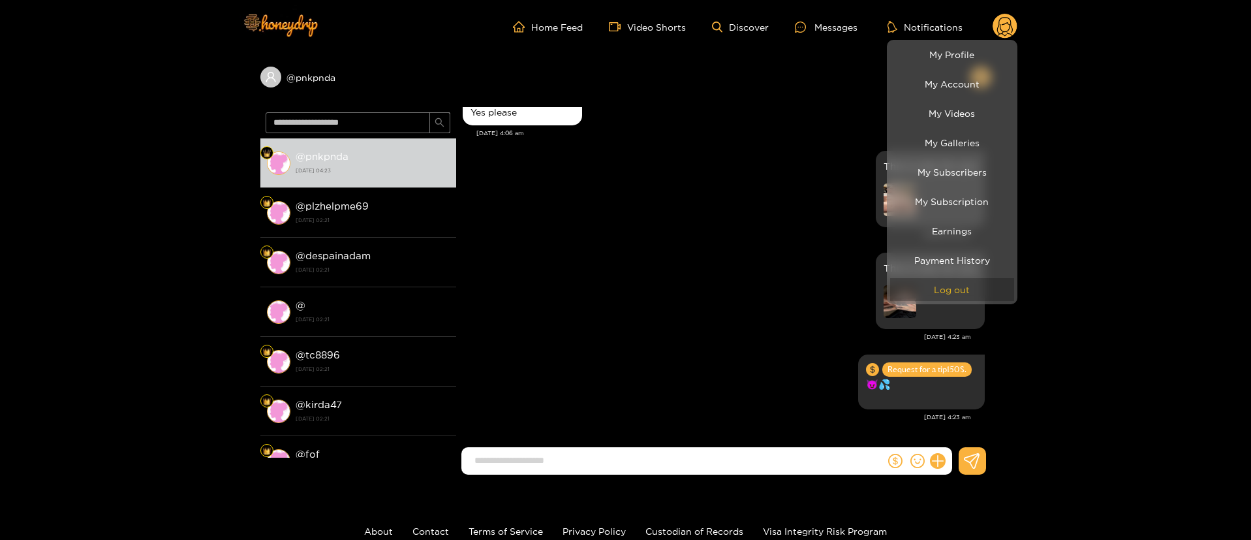
click at [953, 284] on button "Log out" at bounding box center [952, 289] width 124 height 23
